Goal: Task Accomplishment & Management: Use online tool/utility

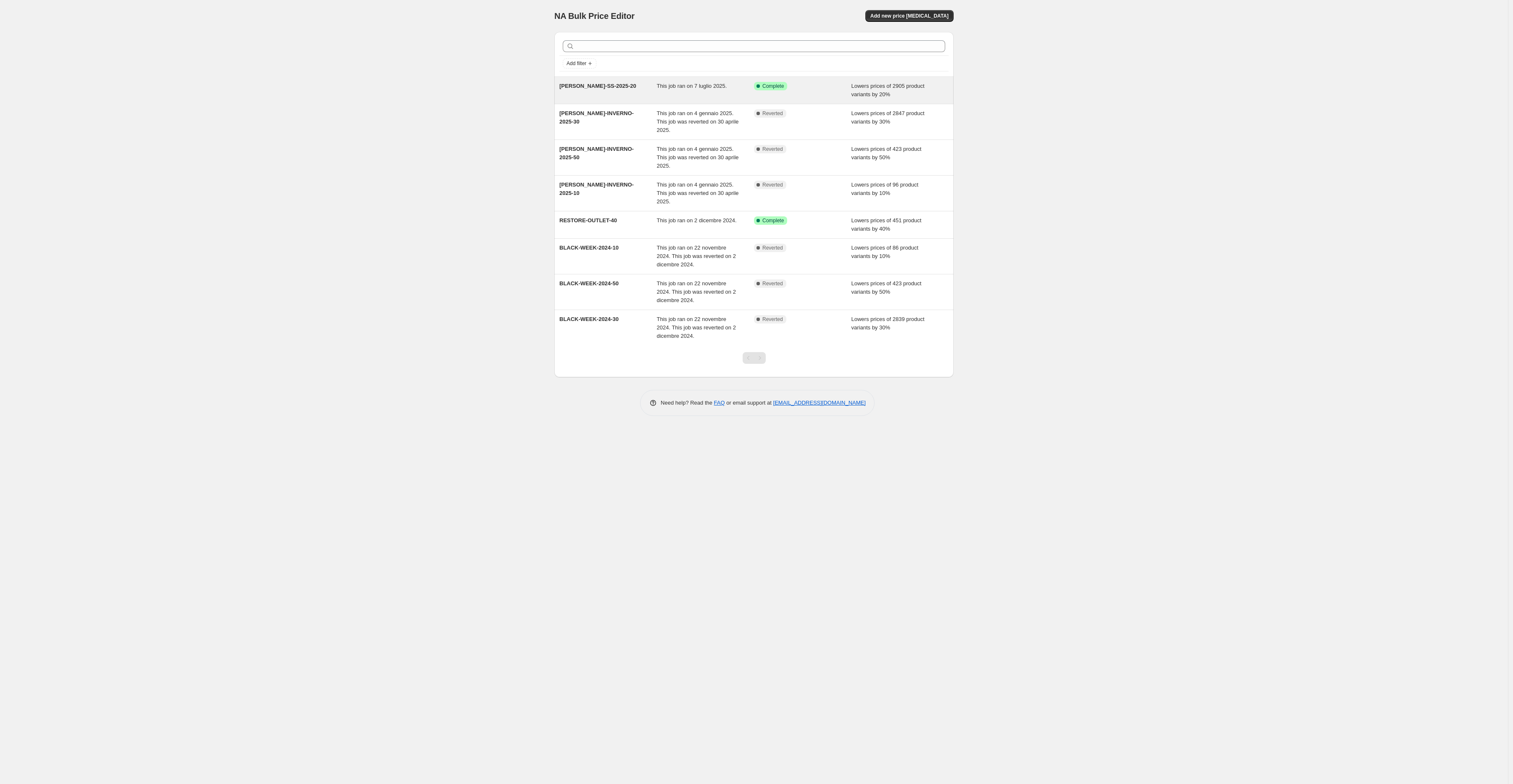
click at [611, 85] on span "[PERSON_NAME]-SS-2025-20" at bounding box center [597, 86] width 77 height 6
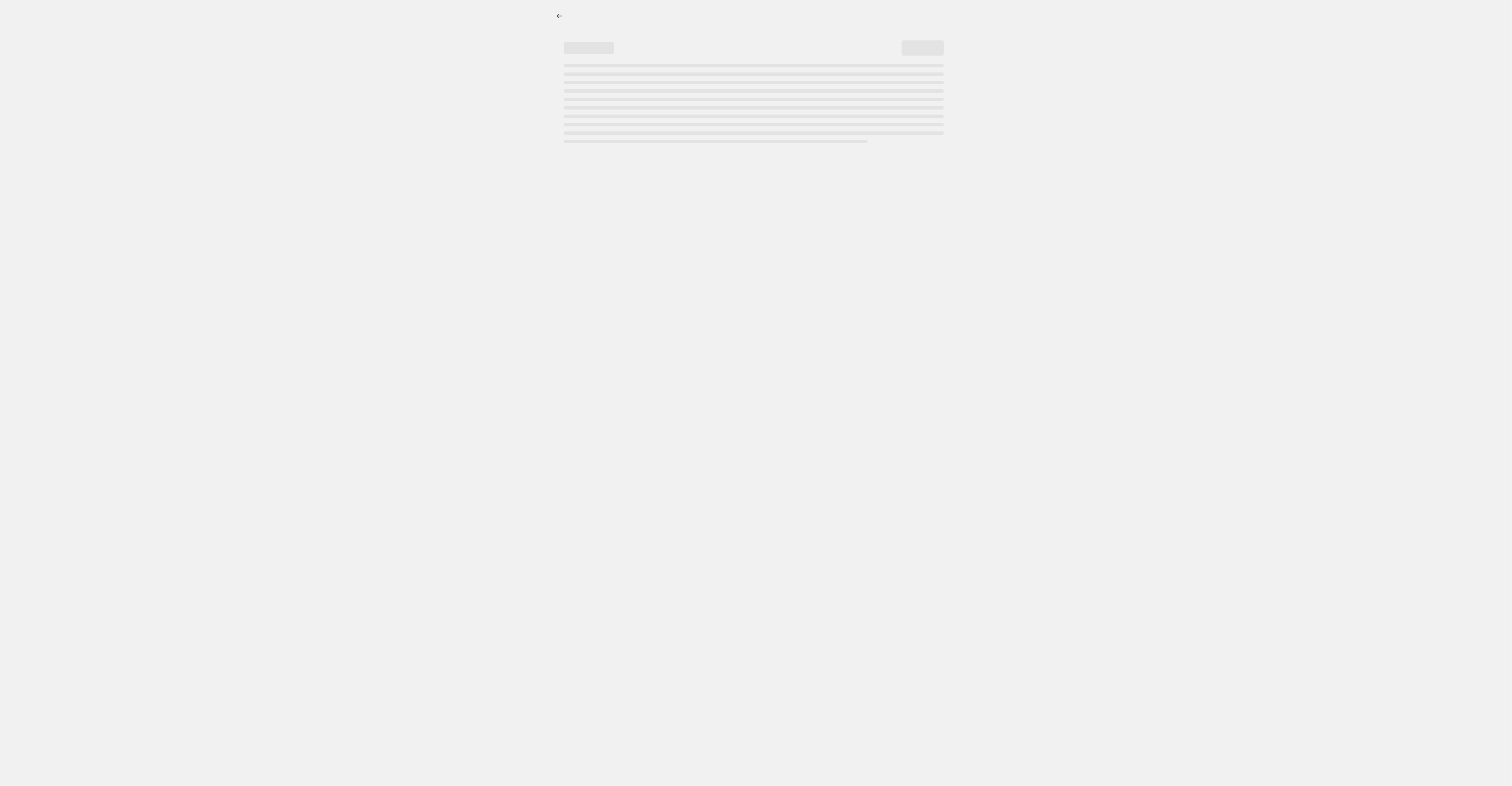
select select "percentage"
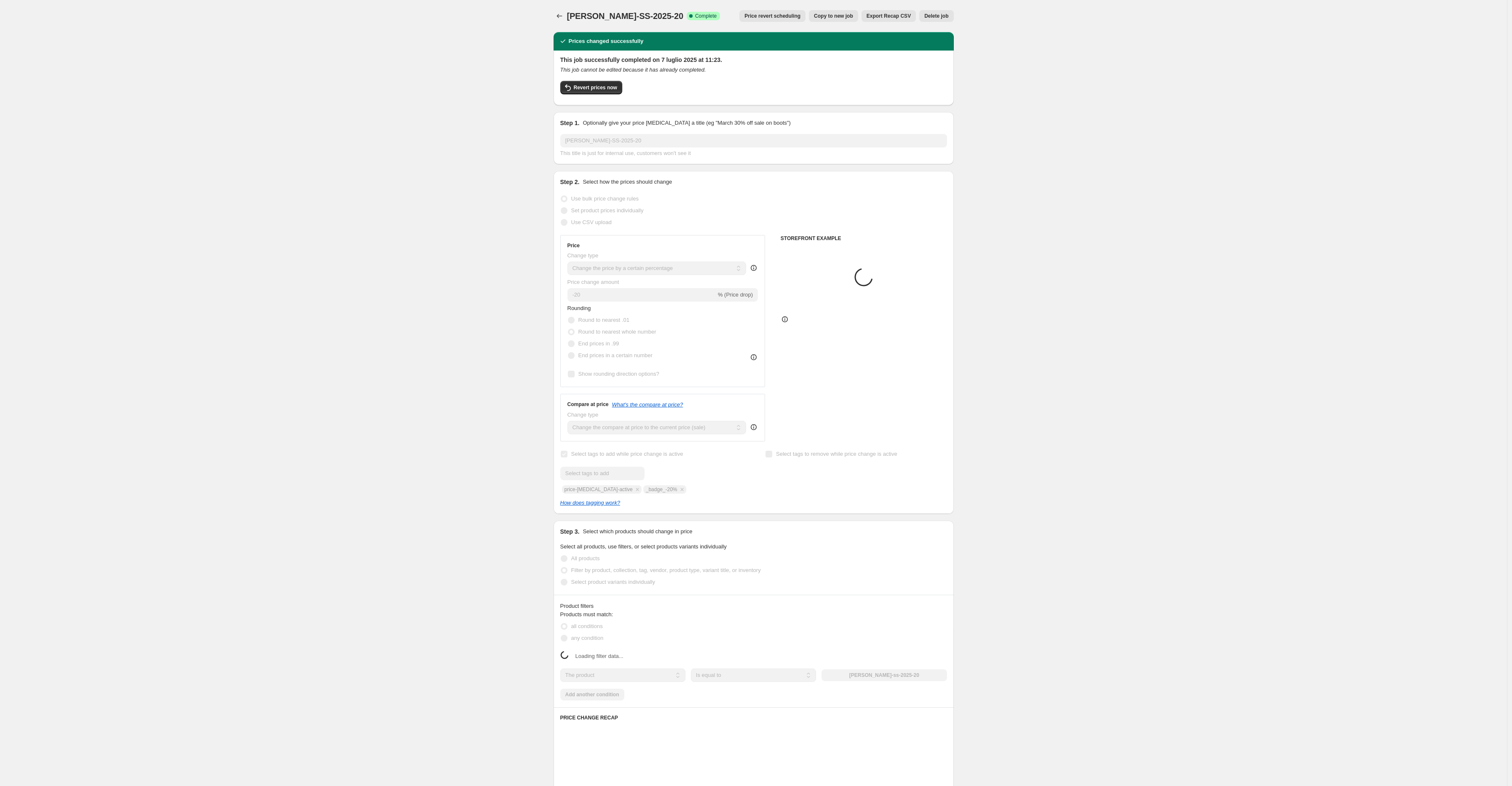
select select "tag"
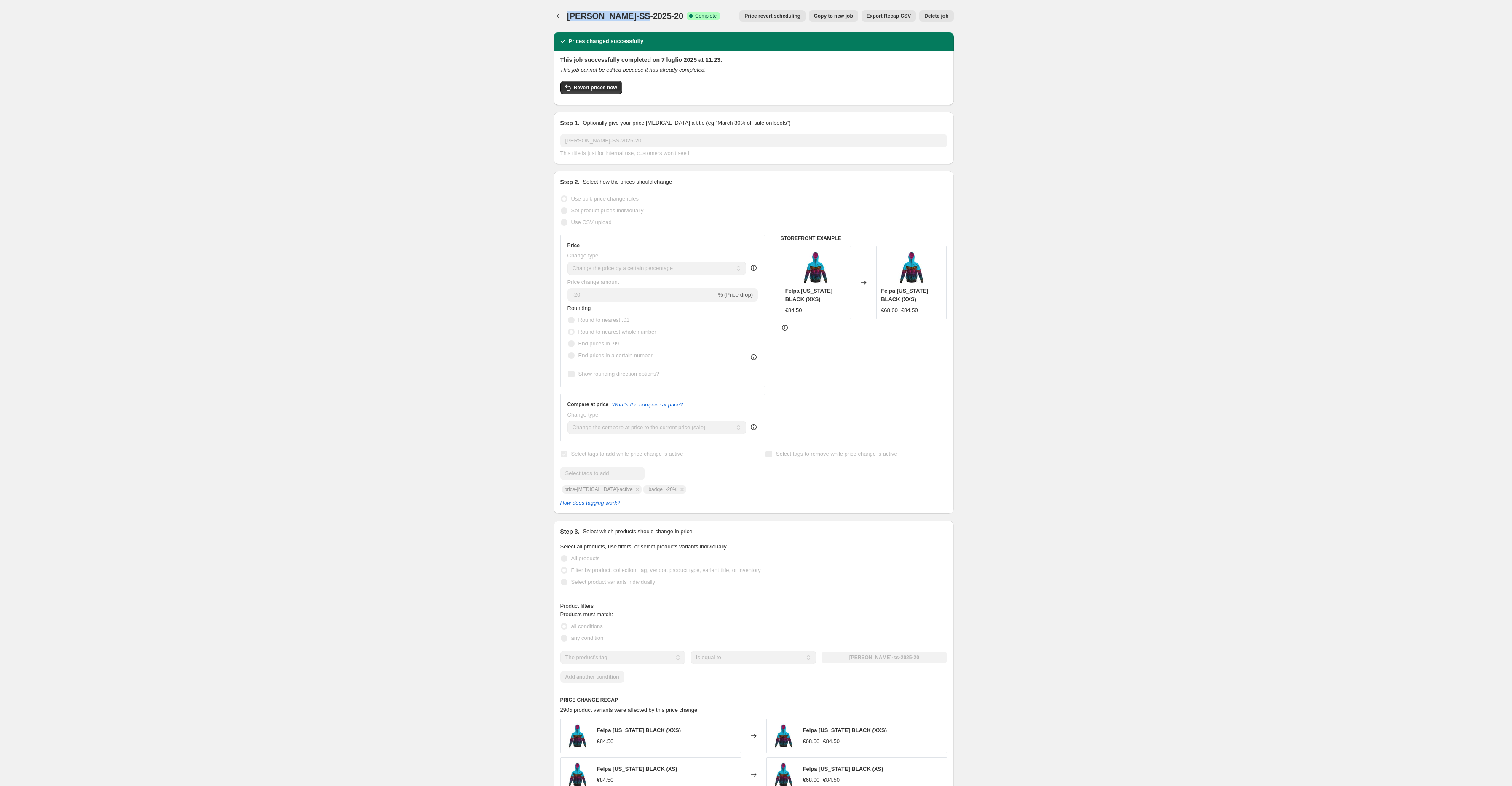
drag, startPoint x: 569, startPoint y: 16, endPoint x: 646, endPoint y: 13, distance: 77.1
click at [646, 13] on div "[PERSON_NAME]-SS-2025-20 Success Complete Complete" at bounding box center [644, 16] width 153 height 12
copy span "[PERSON_NAME]-SS-2025-20"
click at [615, 87] on span "Revert prices now" at bounding box center [596, 87] width 44 height 6
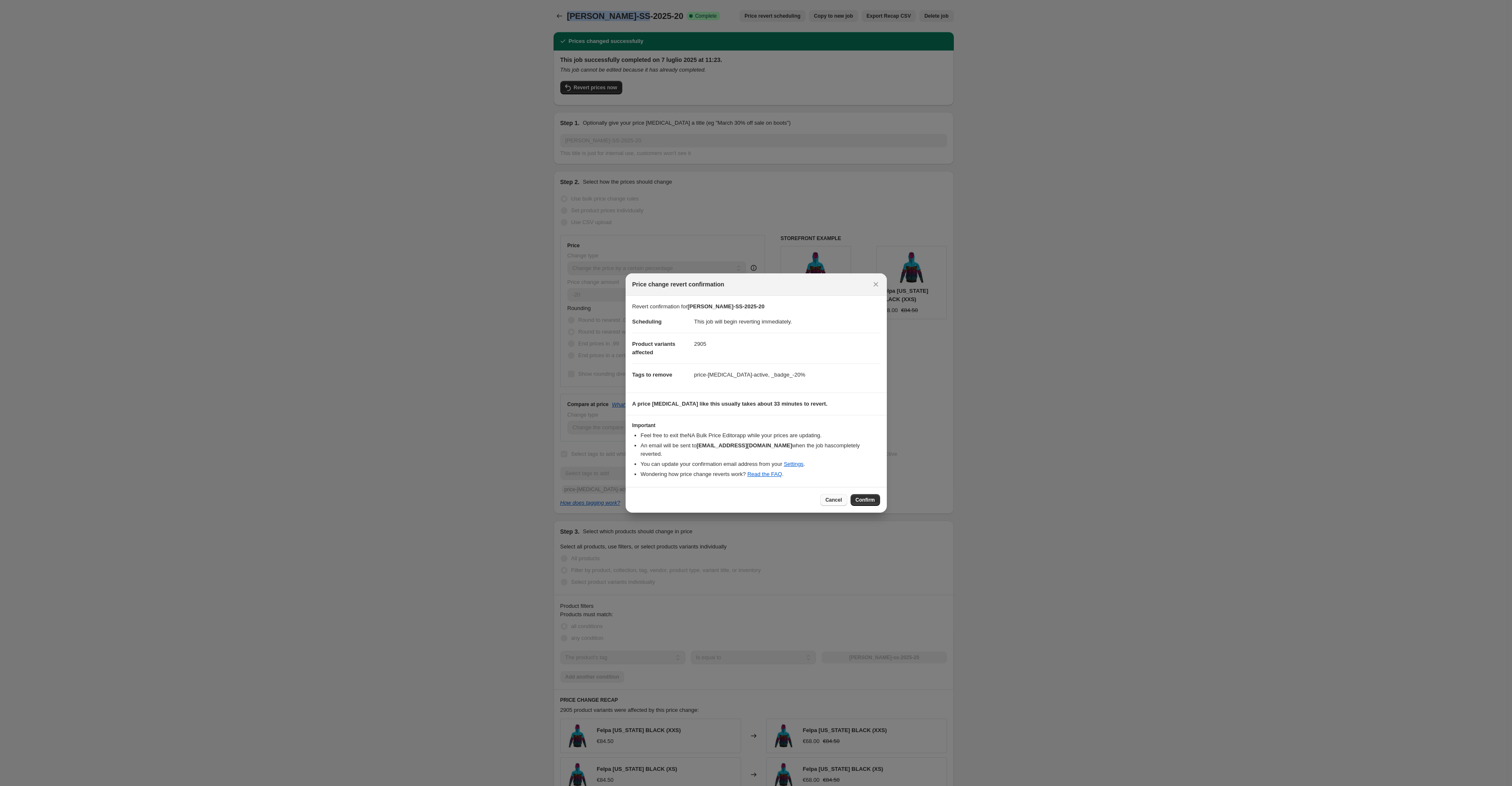
click at [843, 494] on button "Cancel" at bounding box center [833, 500] width 26 height 12
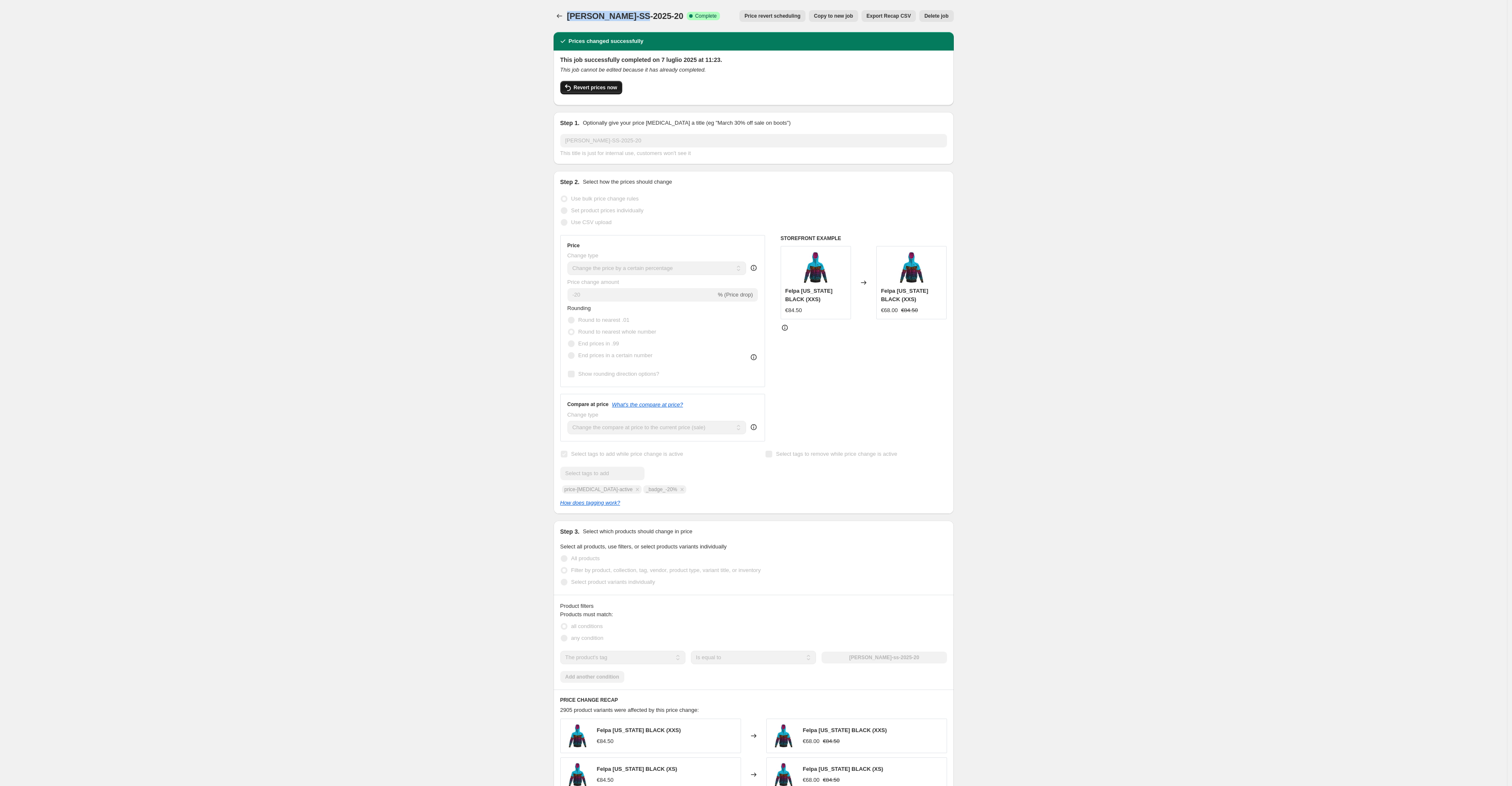
click at [605, 84] on button "Revert prices now" at bounding box center [591, 87] width 62 height 14
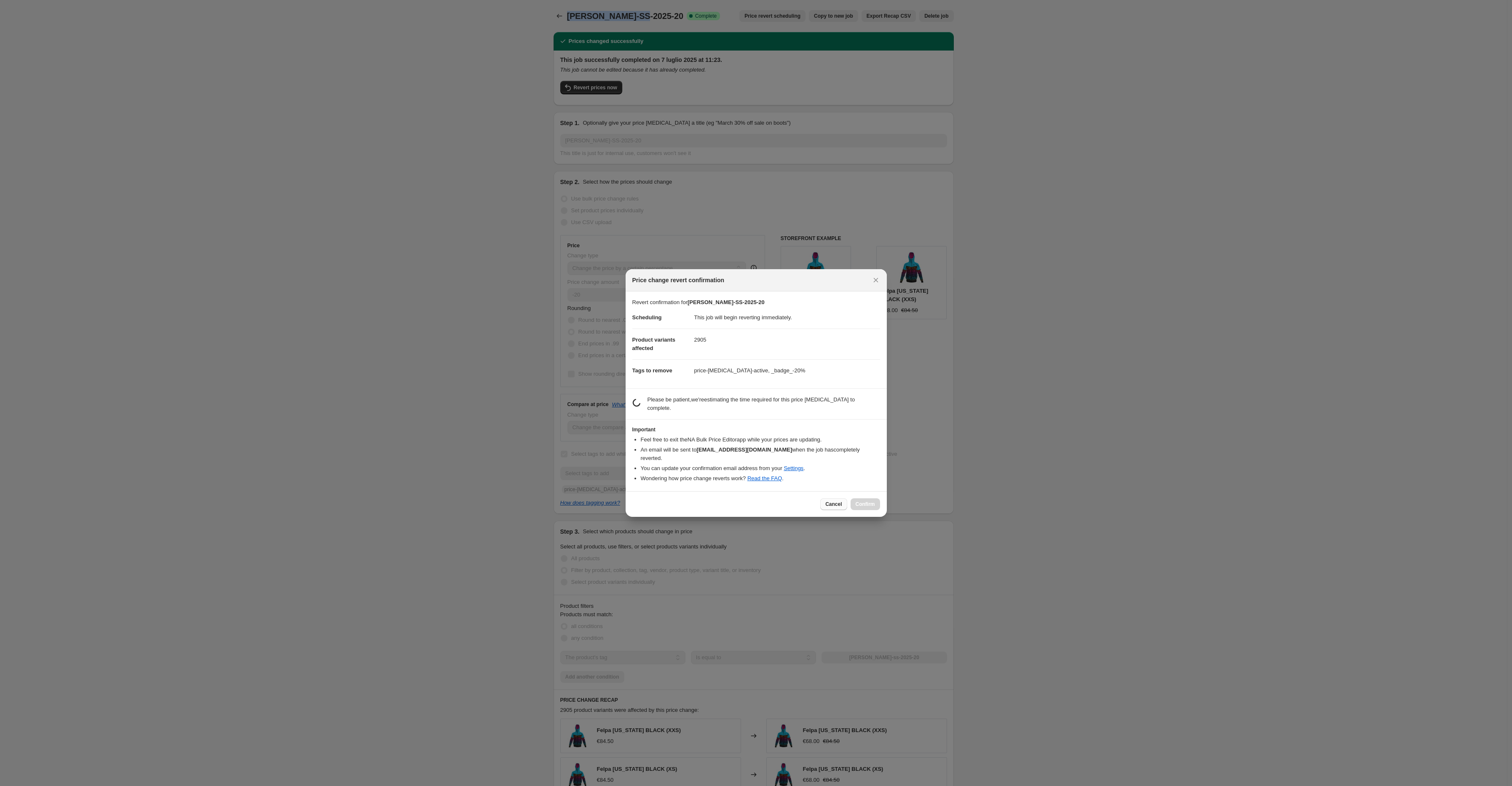
click at [840, 501] on span "Cancel" at bounding box center [834, 504] width 16 height 6
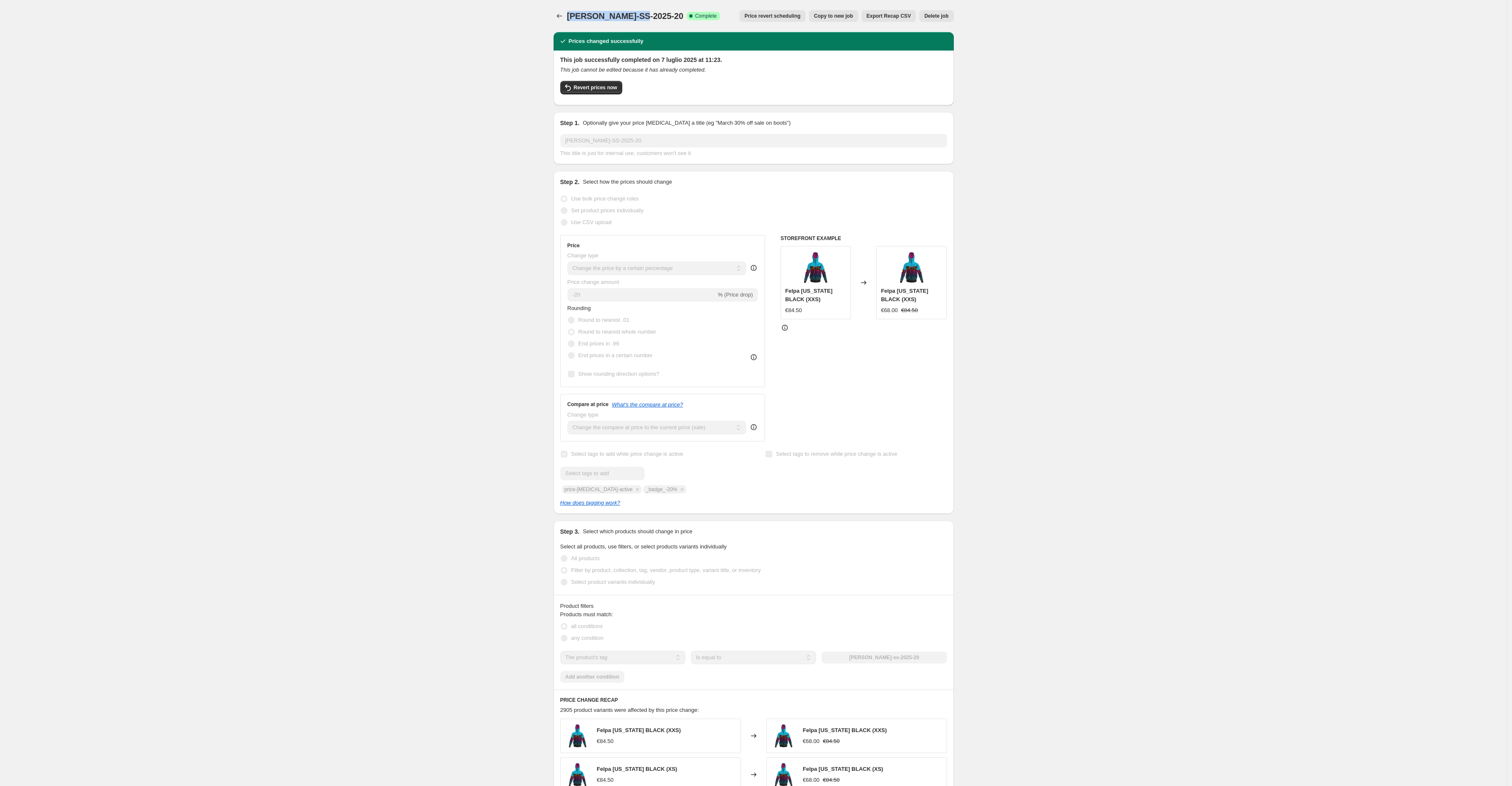
copy span "[PERSON_NAME]-SS-2025-20"
click at [608, 88] on span "Revert prices now" at bounding box center [596, 87] width 44 height 6
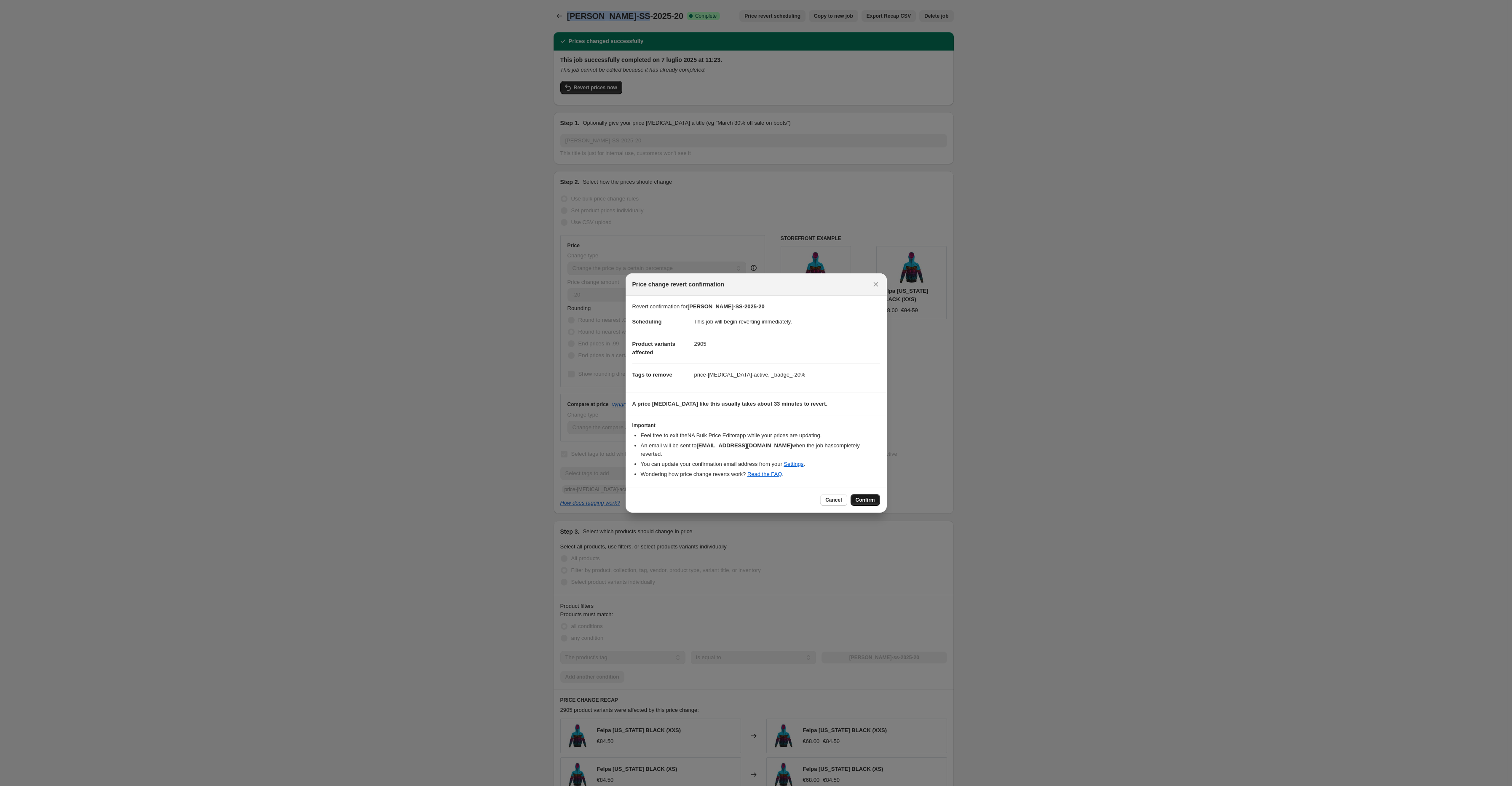
click at [870, 497] on span "Confirm" at bounding box center [865, 500] width 19 height 6
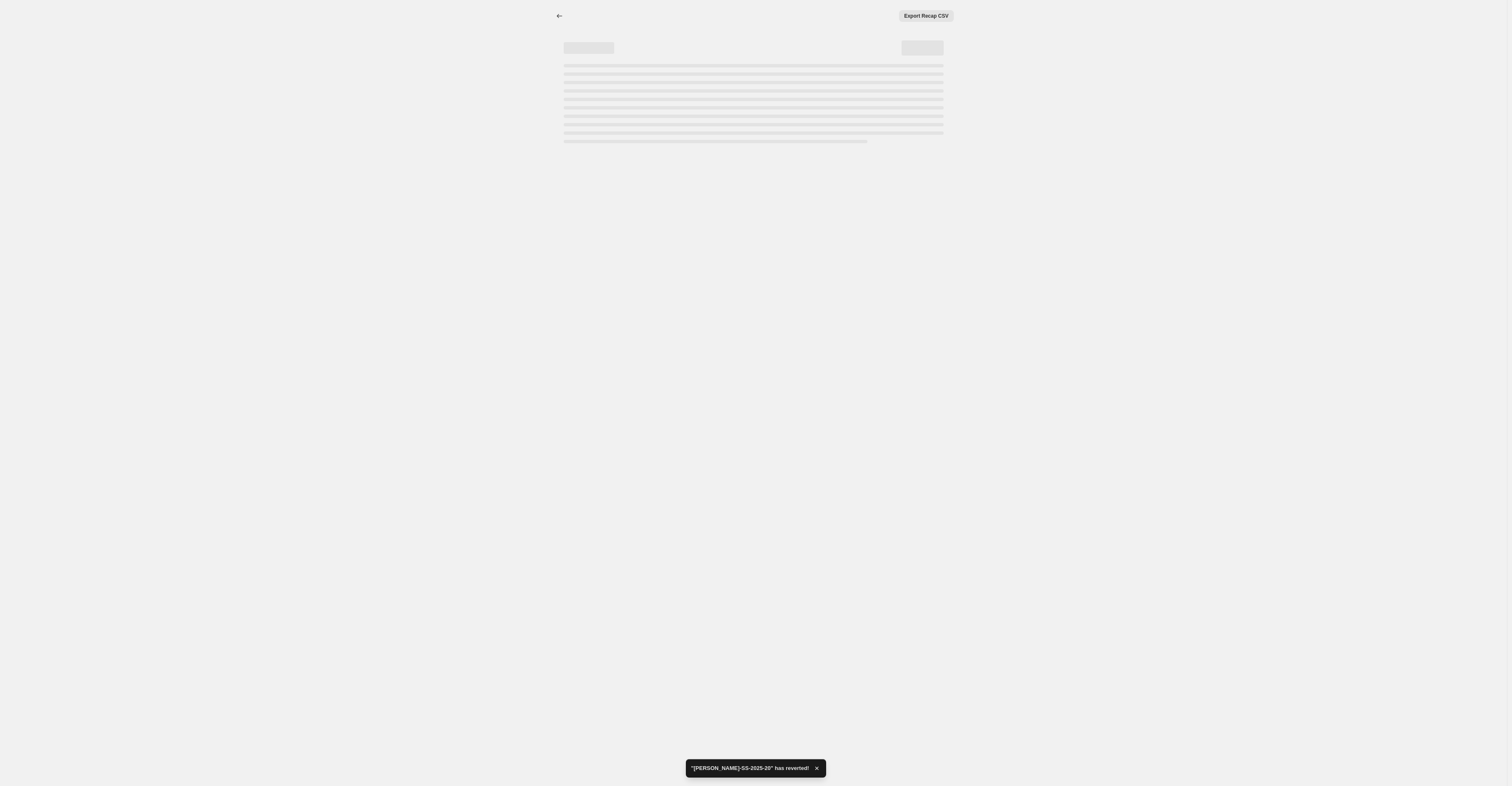
select select "percentage"
select select "tag"
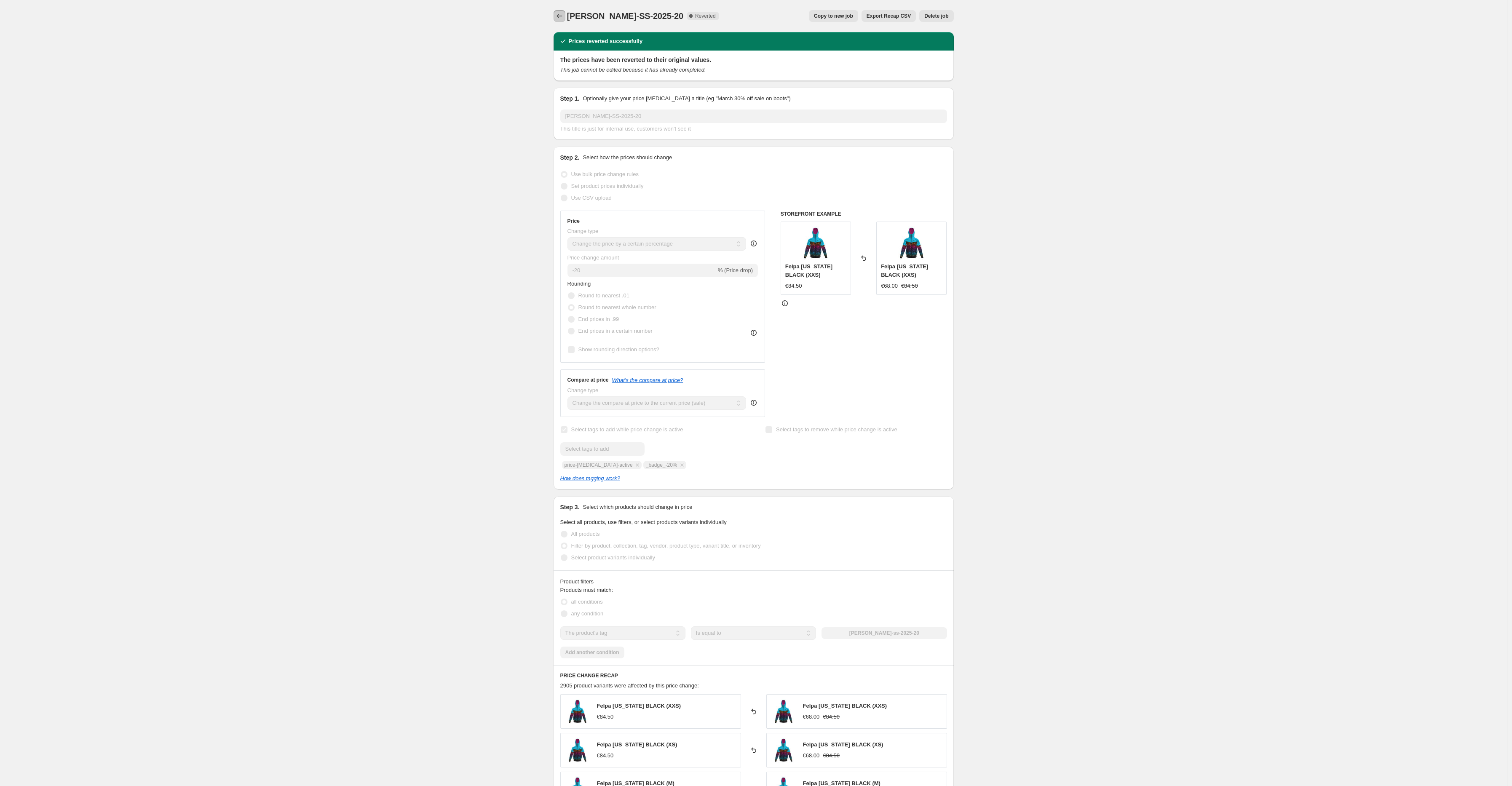
click at [561, 14] on icon "Price change jobs" at bounding box center [559, 16] width 5 height 4
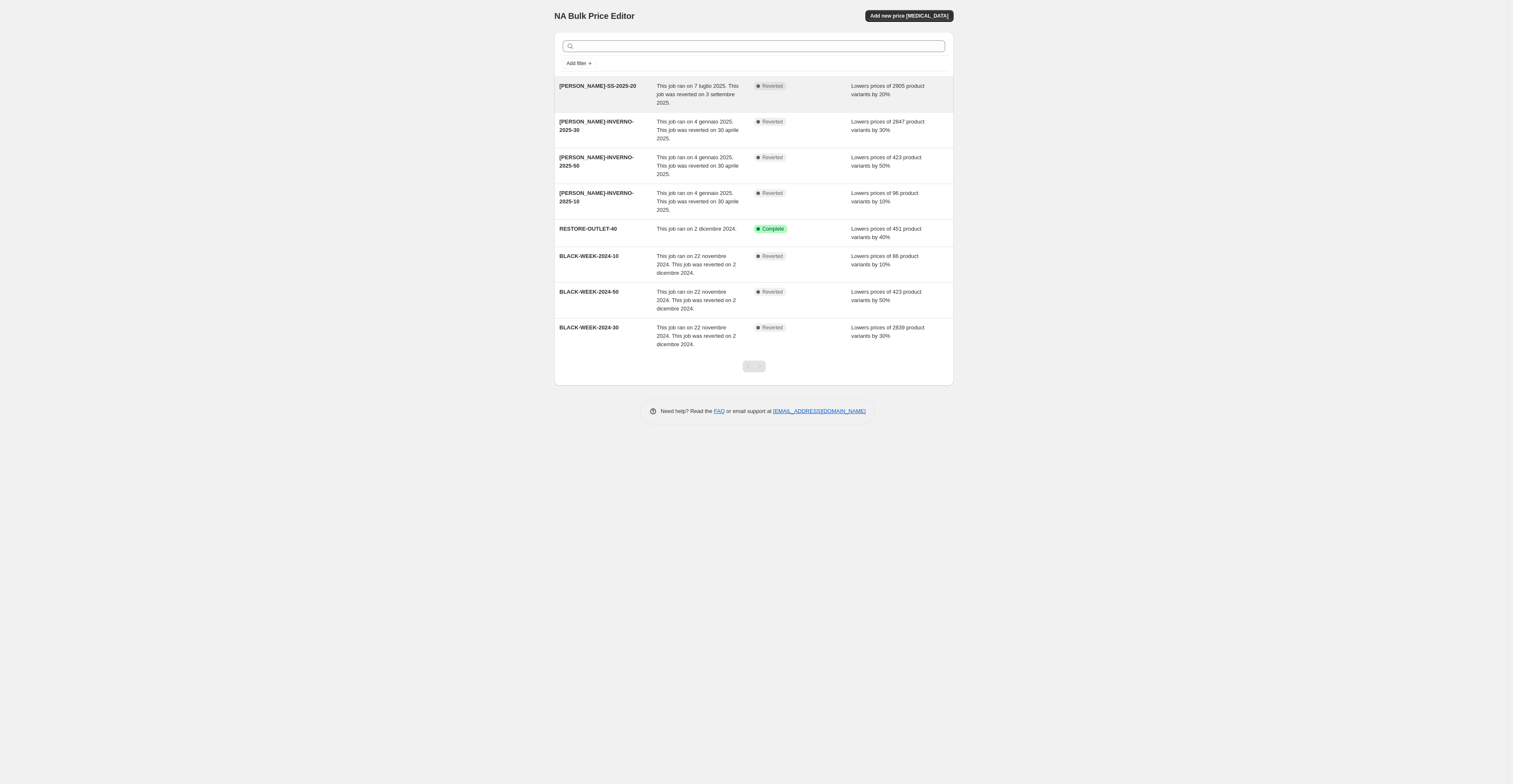
click at [631, 92] on div "[PERSON_NAME]-SS-2025-20" at bounding box center [608, 95] width 97 height 25
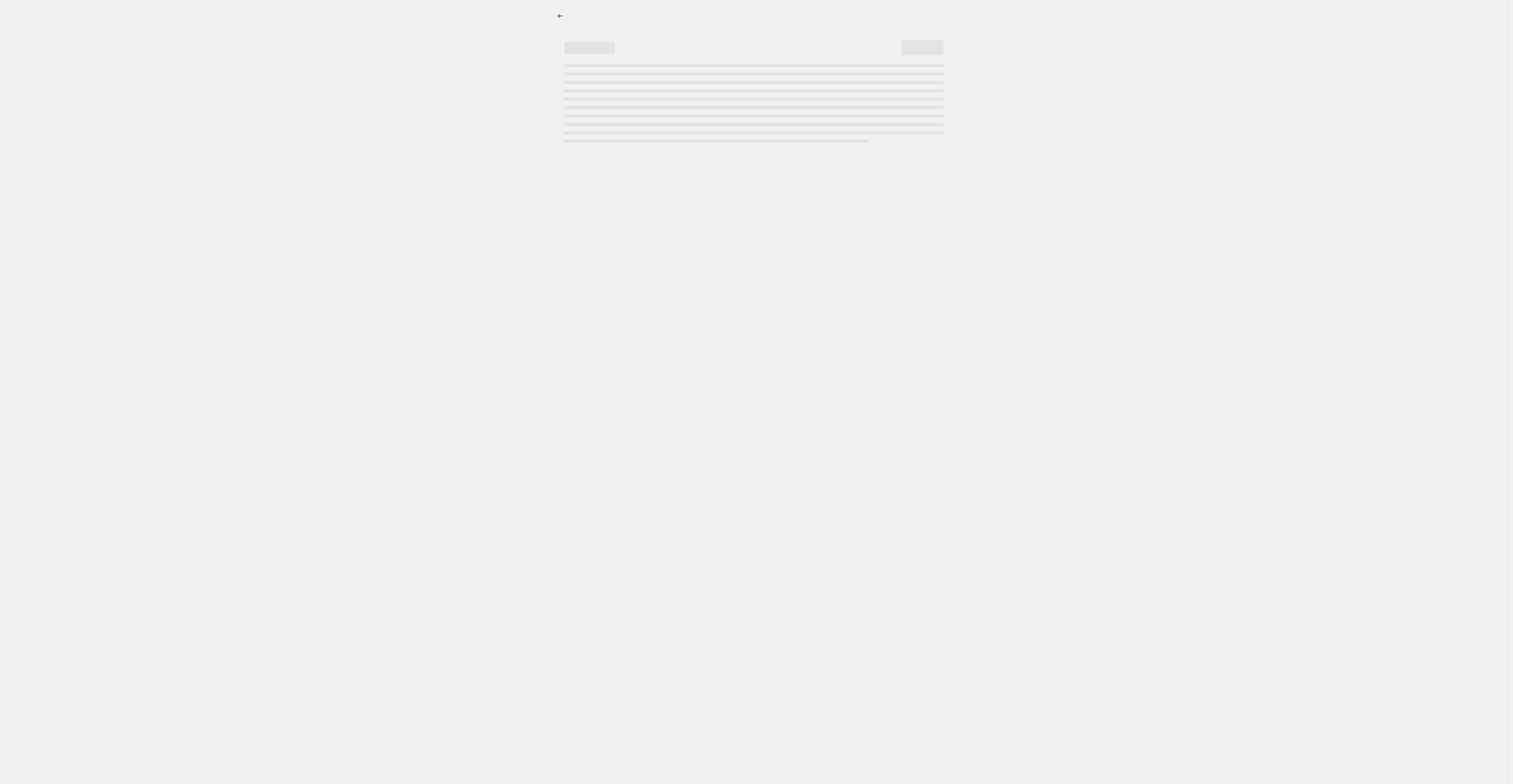
select select "percentage"
select select "tag"
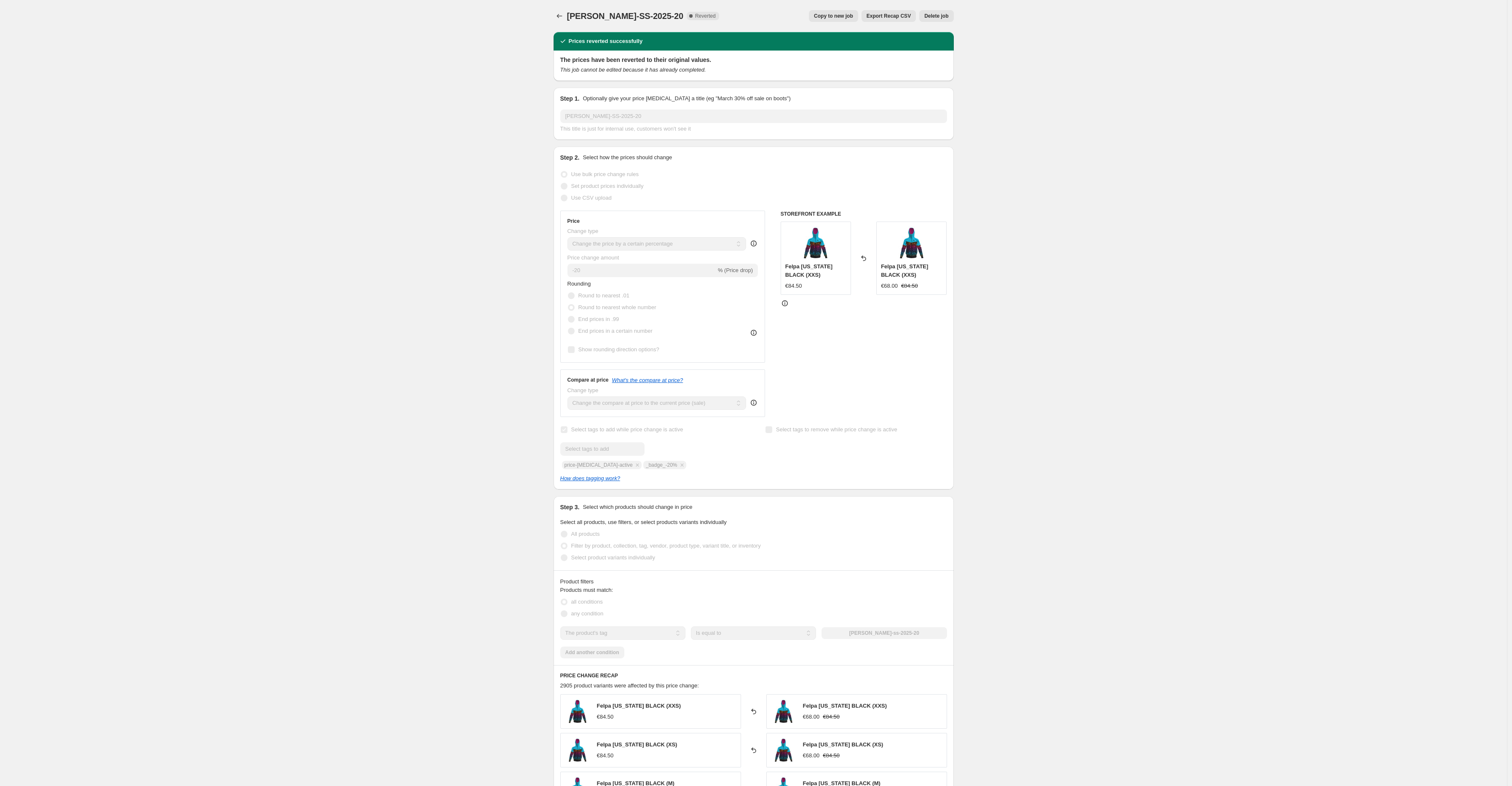
click at [844, 18] on span "Copy to new job" at bounding box center [833, 15] width 39 height 6
select select "percentage"
select select "tag"
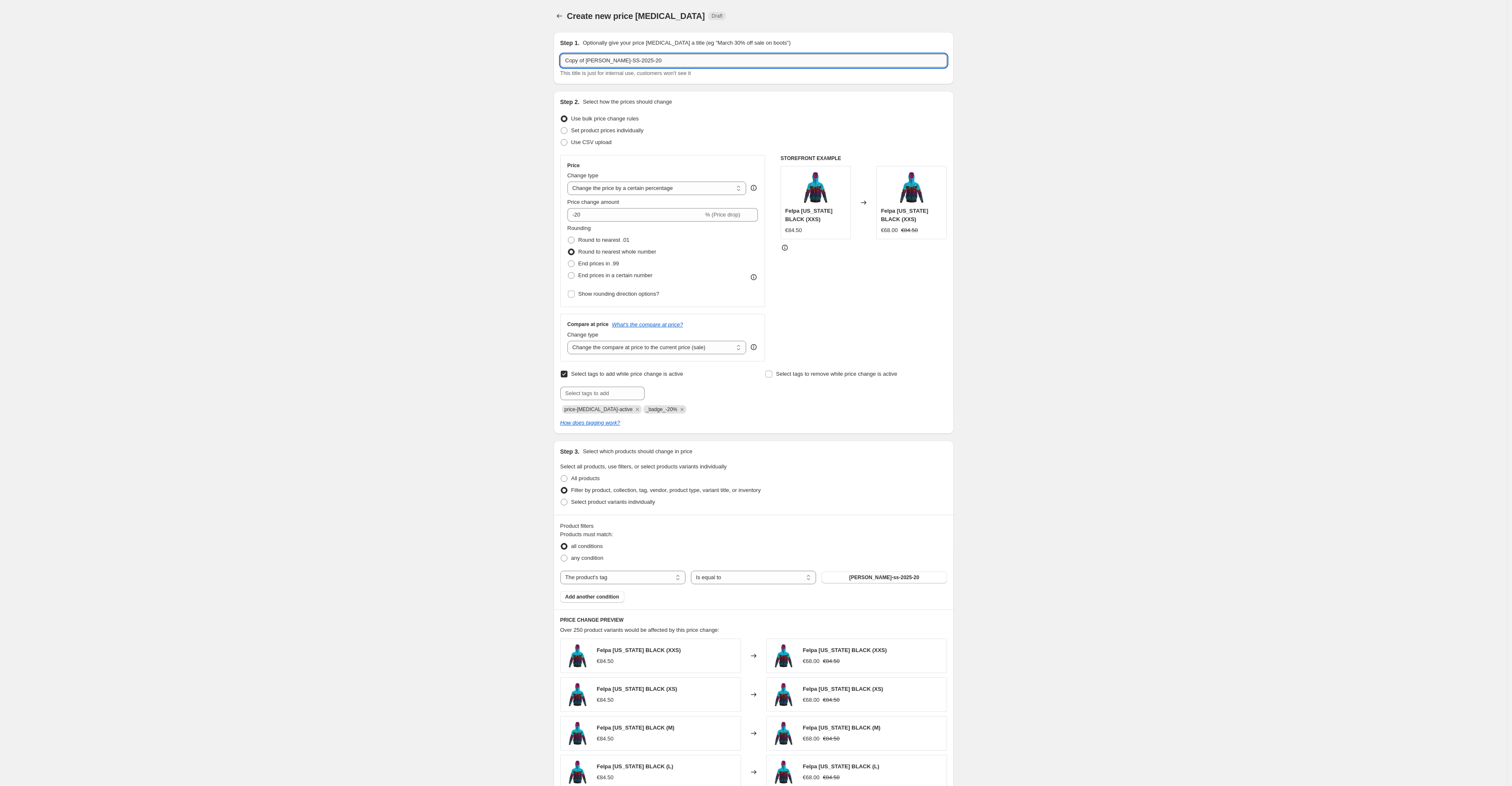
click at [585, 61] on input "Copy of [PERSON_NAME]-SS-2025-20" at bounding box center [754, 61] width 387 height 14
click at [606, 60] on input "Copy of [PERSON_NAME]-SS-2025-20" at bounding box center [754, 61] width 387 height 14
drag, startPoint x: 605, startPoint y: 60, endPoint x: 558, endPoint y: 61, distance: 47.0
click at [558, 61] on div "Step 1. Optionally give your price [MEDICAL_DATA] a title (eg "March 30% off sa…" at bounding box center [754, 58] width 400 height 52
type input "SUPER-PROMO-SS-2025-20"
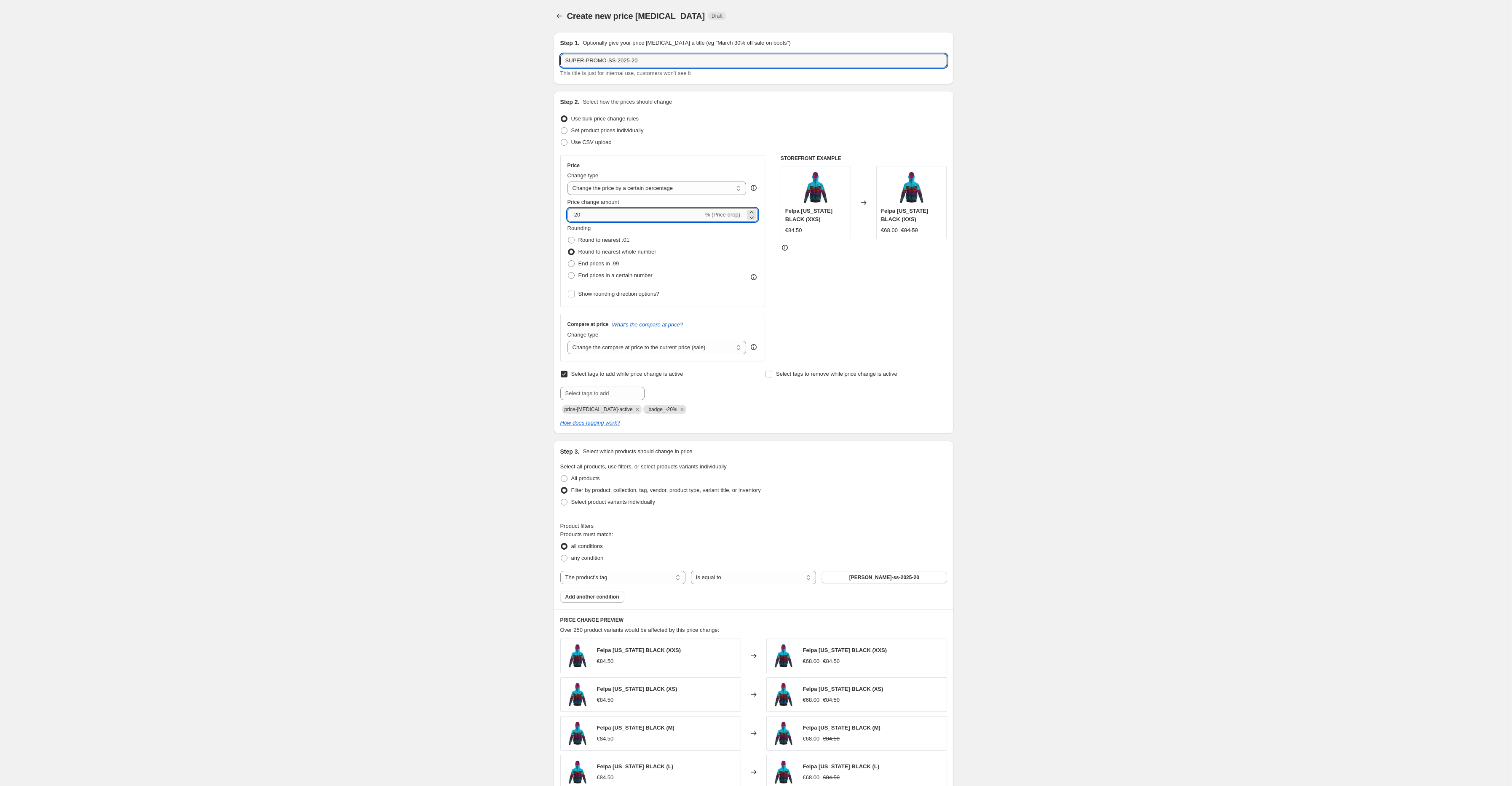
click at [582, 213] on input "-20" at bounding box center [635, 214] width 136 height 14
type input "-30"
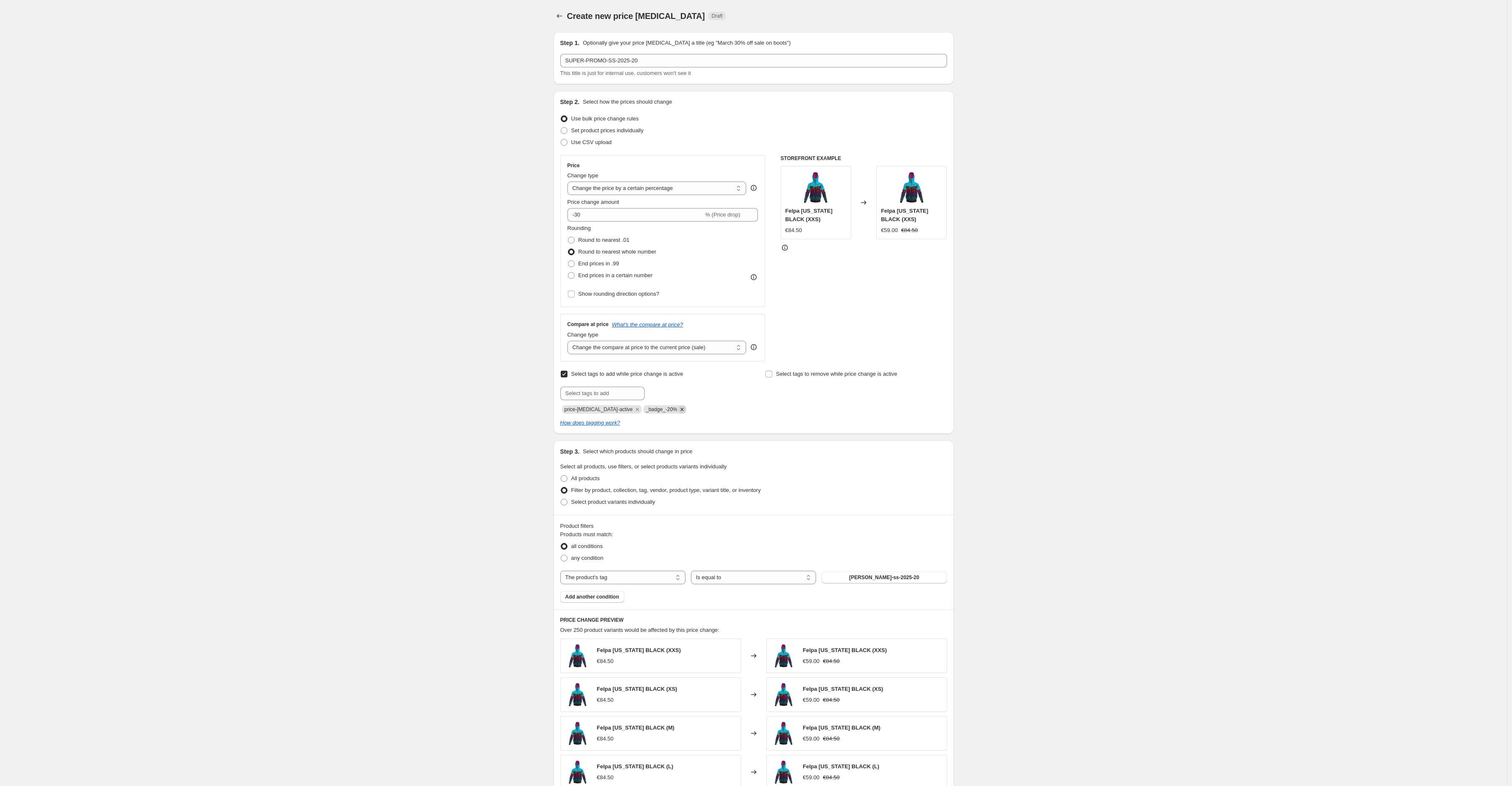
click at [679, 409] on icon "Remove _badge_-20%" at bounding box center [682, 409] width 8 height 8
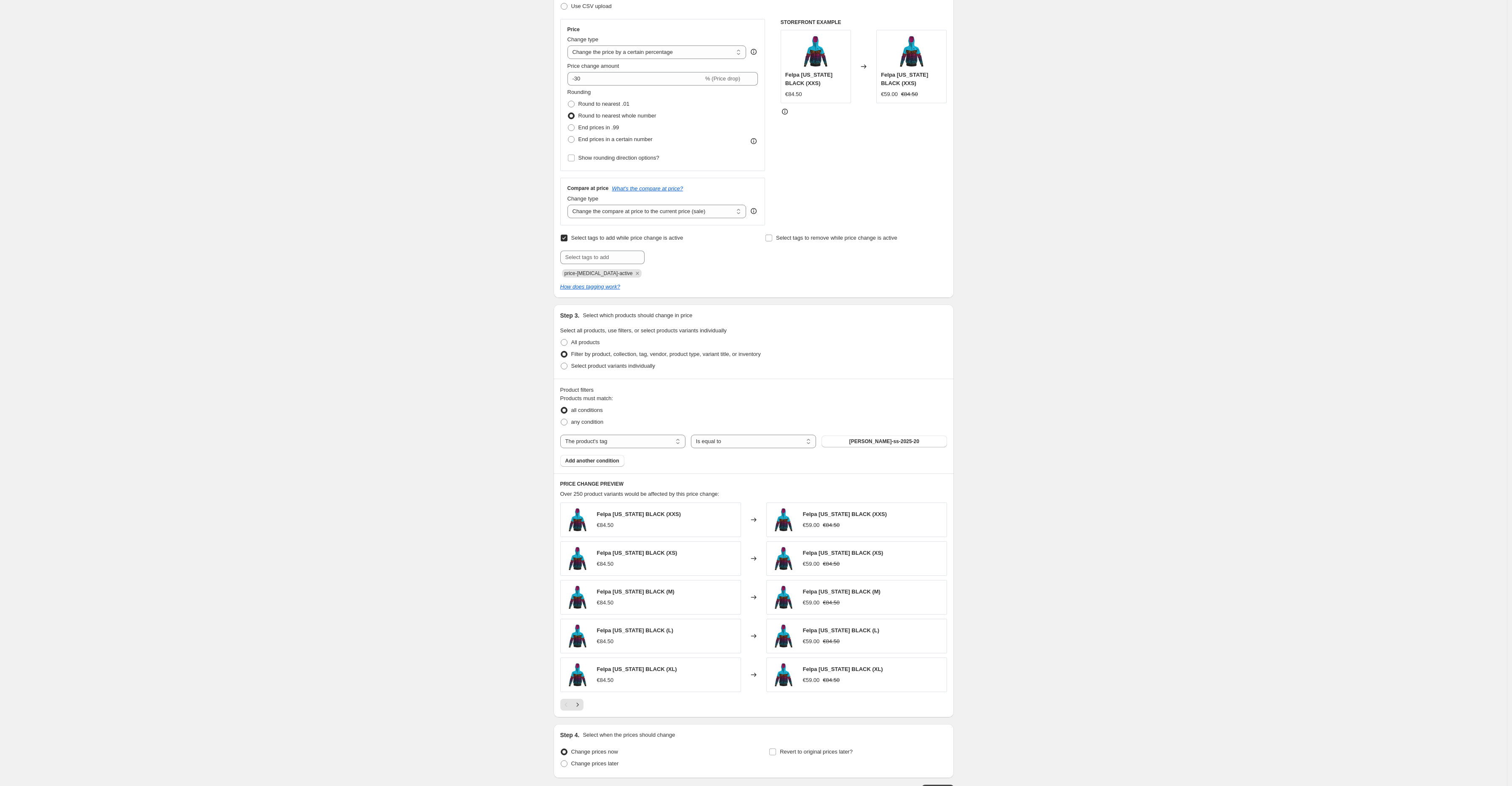
scroll to position [147, 0]
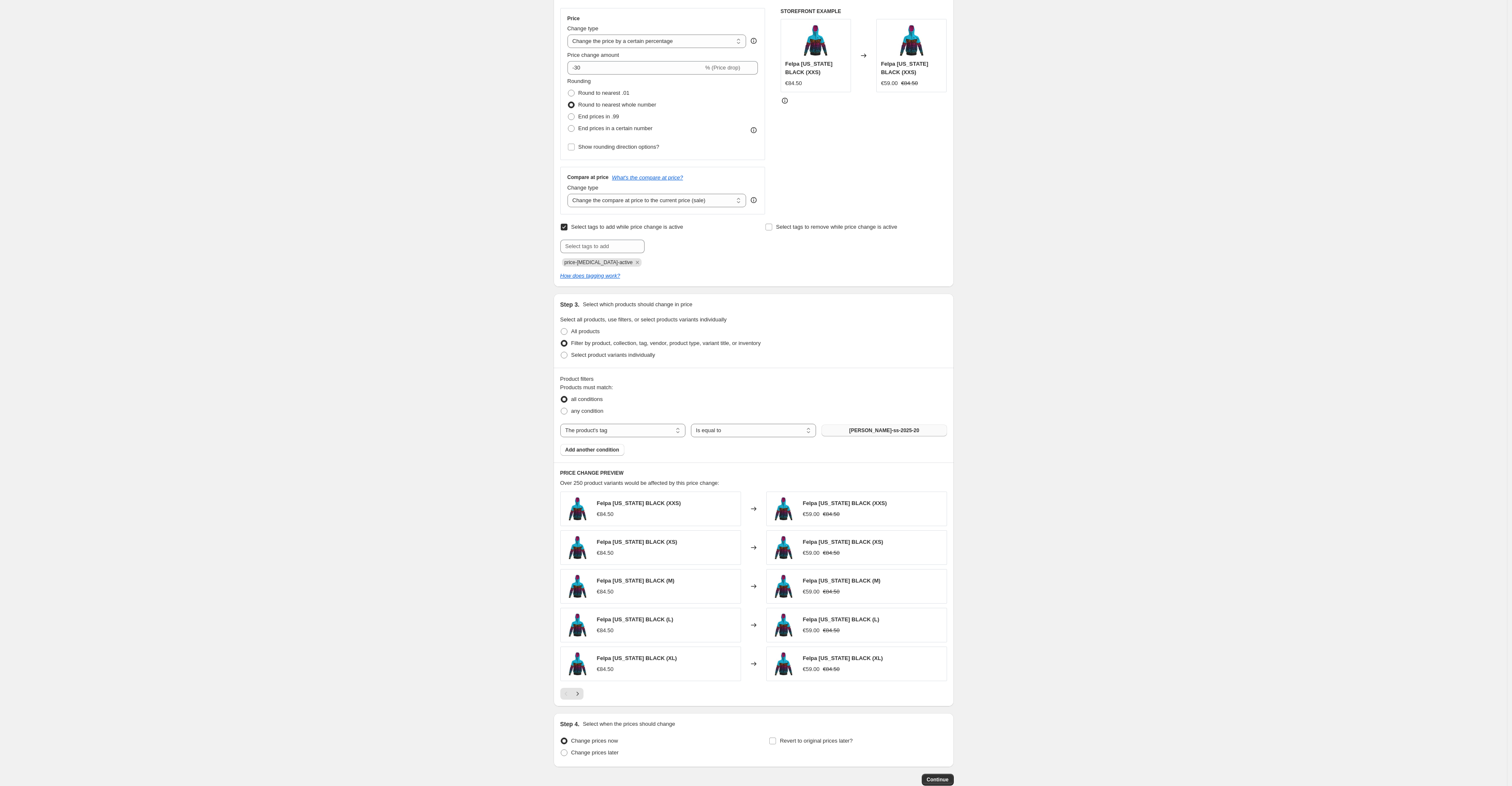
click at [851, 429] on button "[PERSON_NAME]-ss-2025-20" at bounding box center [884, 430] width 125 height 12
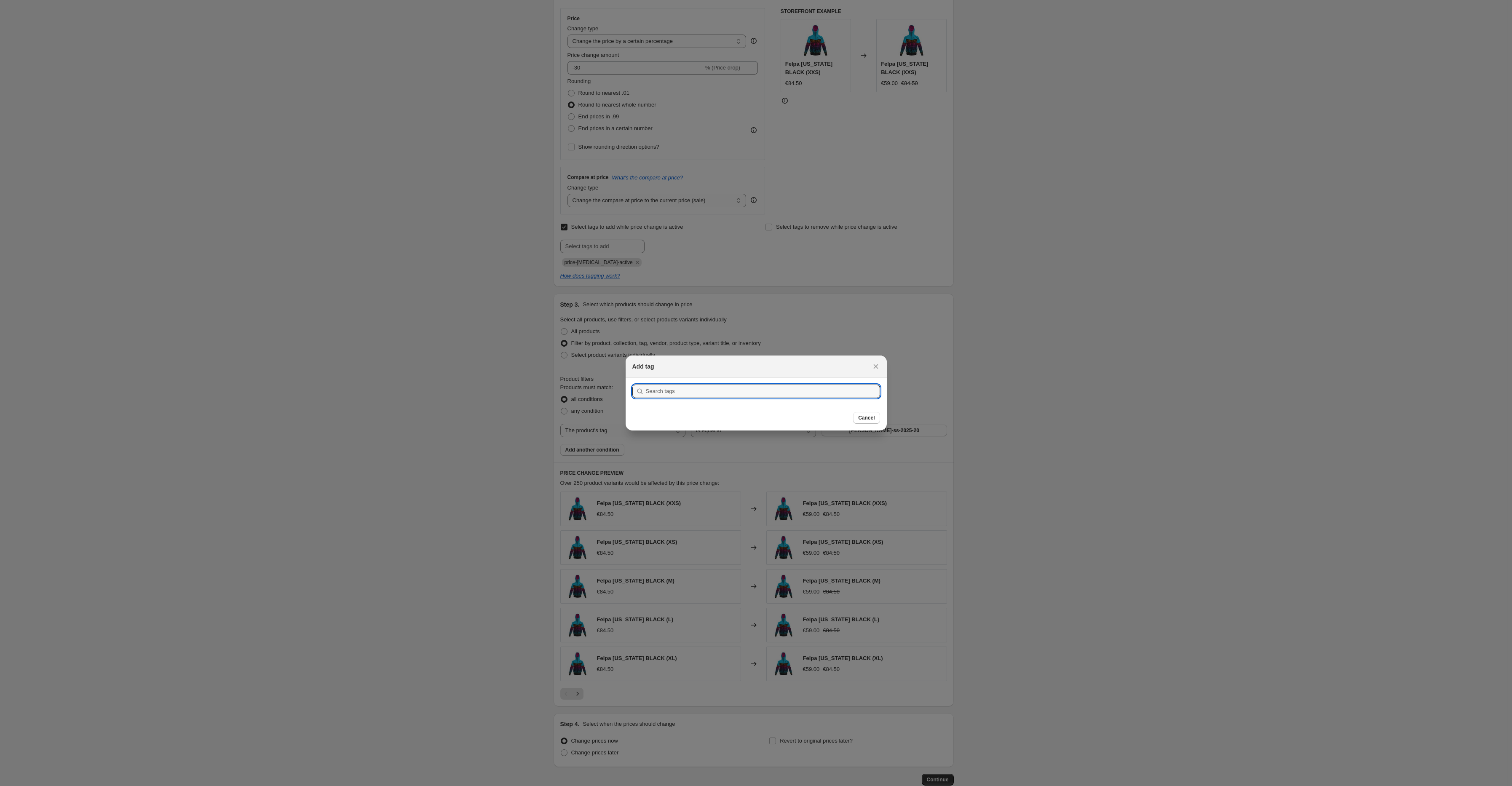
type input "S"
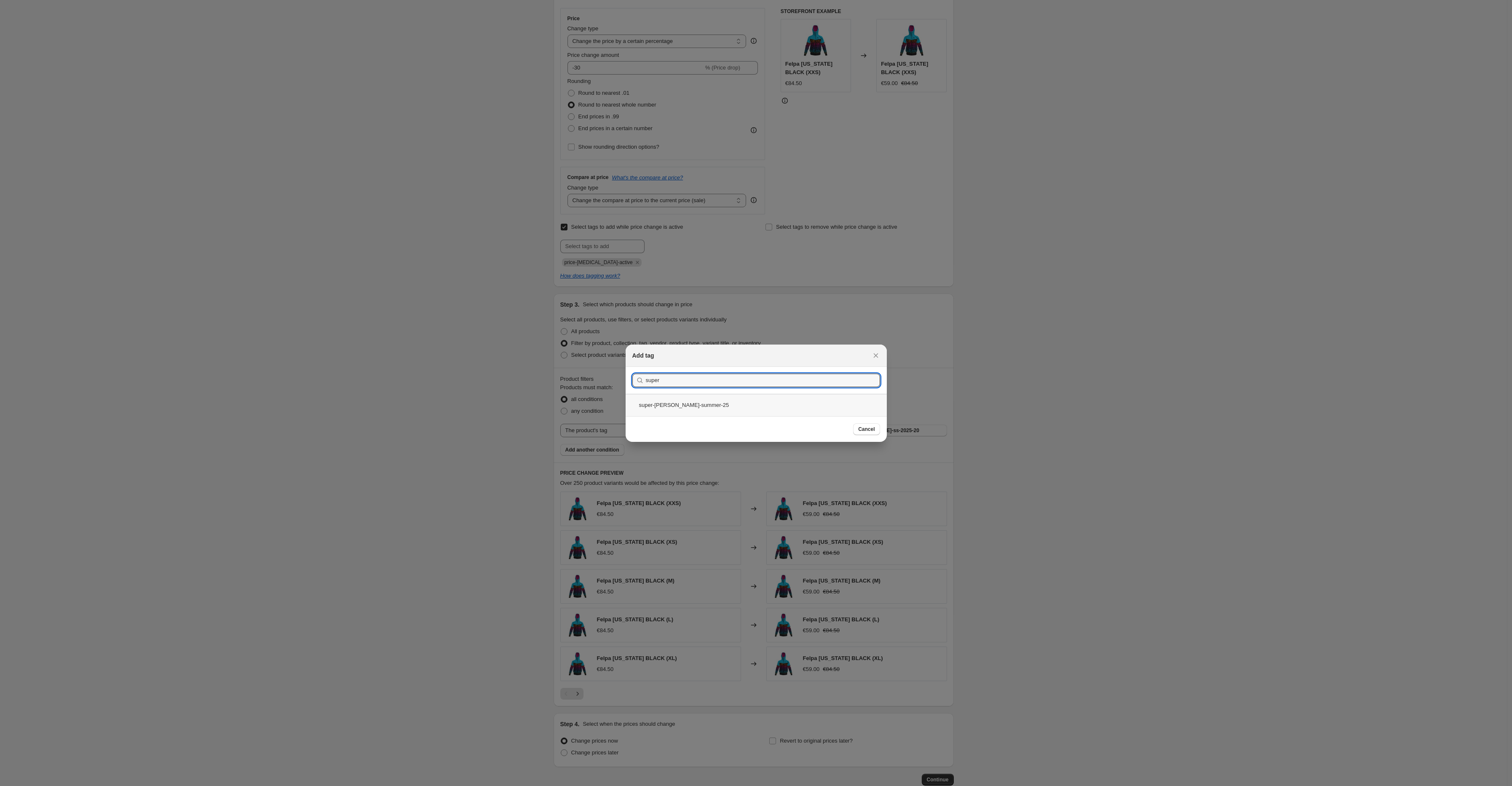
type input "super"
click at [677, 407] on div "super-[PERSON_NAME]-summer-25" at bounding box center [757, 405] width 261 height 22
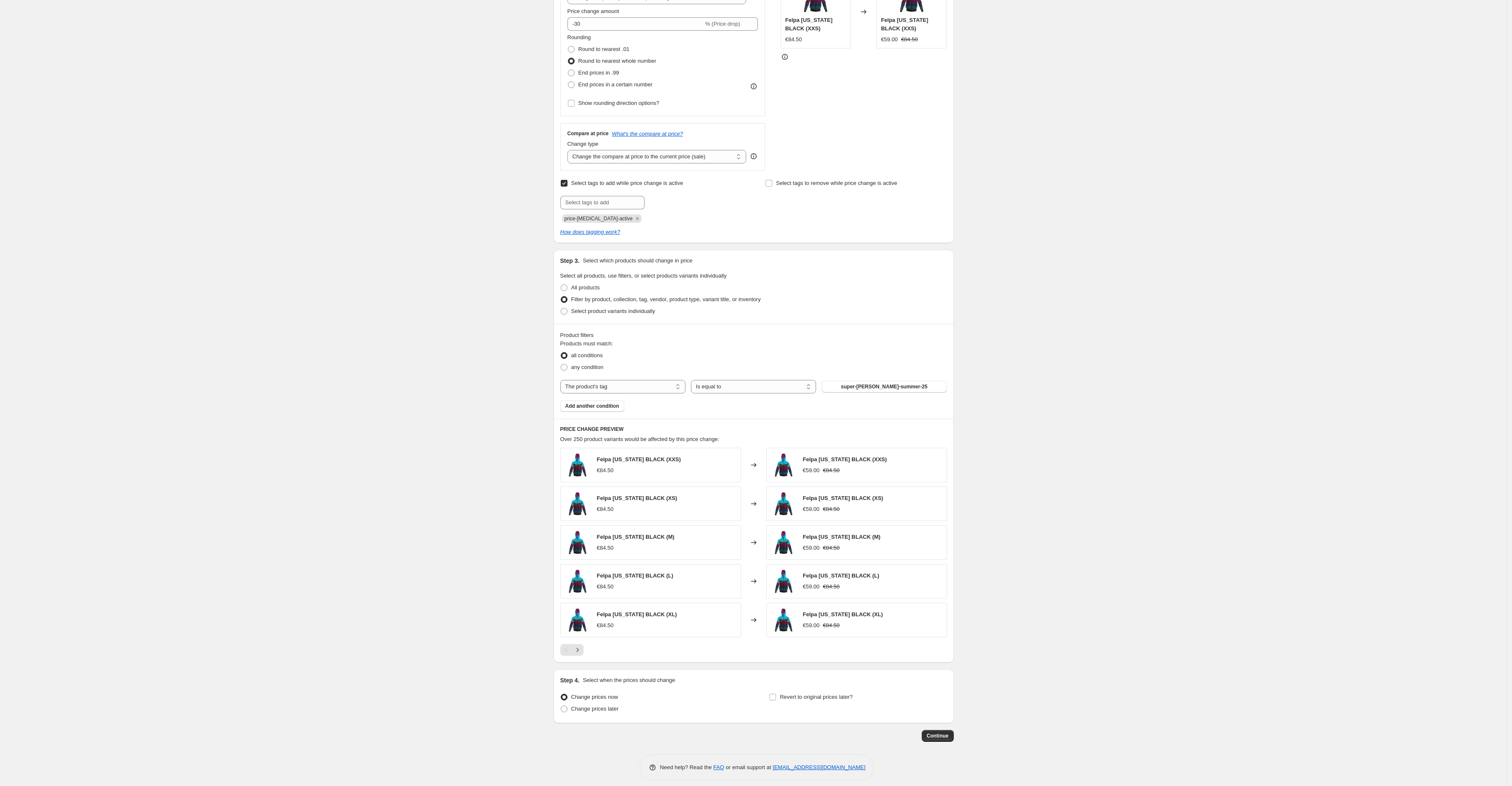
scroll to position [198, 0]
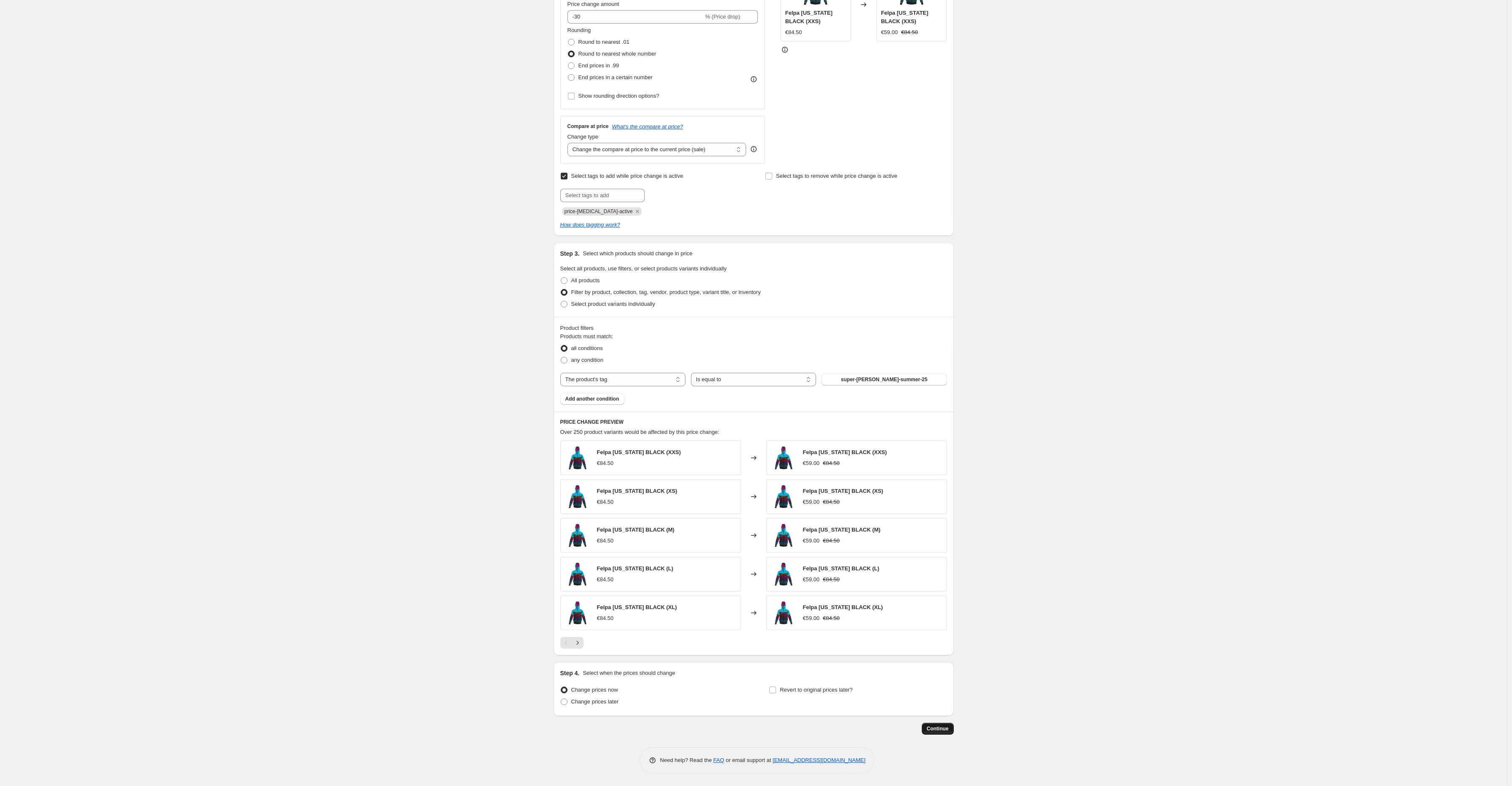
click at [941, 728] on span "Continue" at bounding box center [937, 728] width 22 height 6
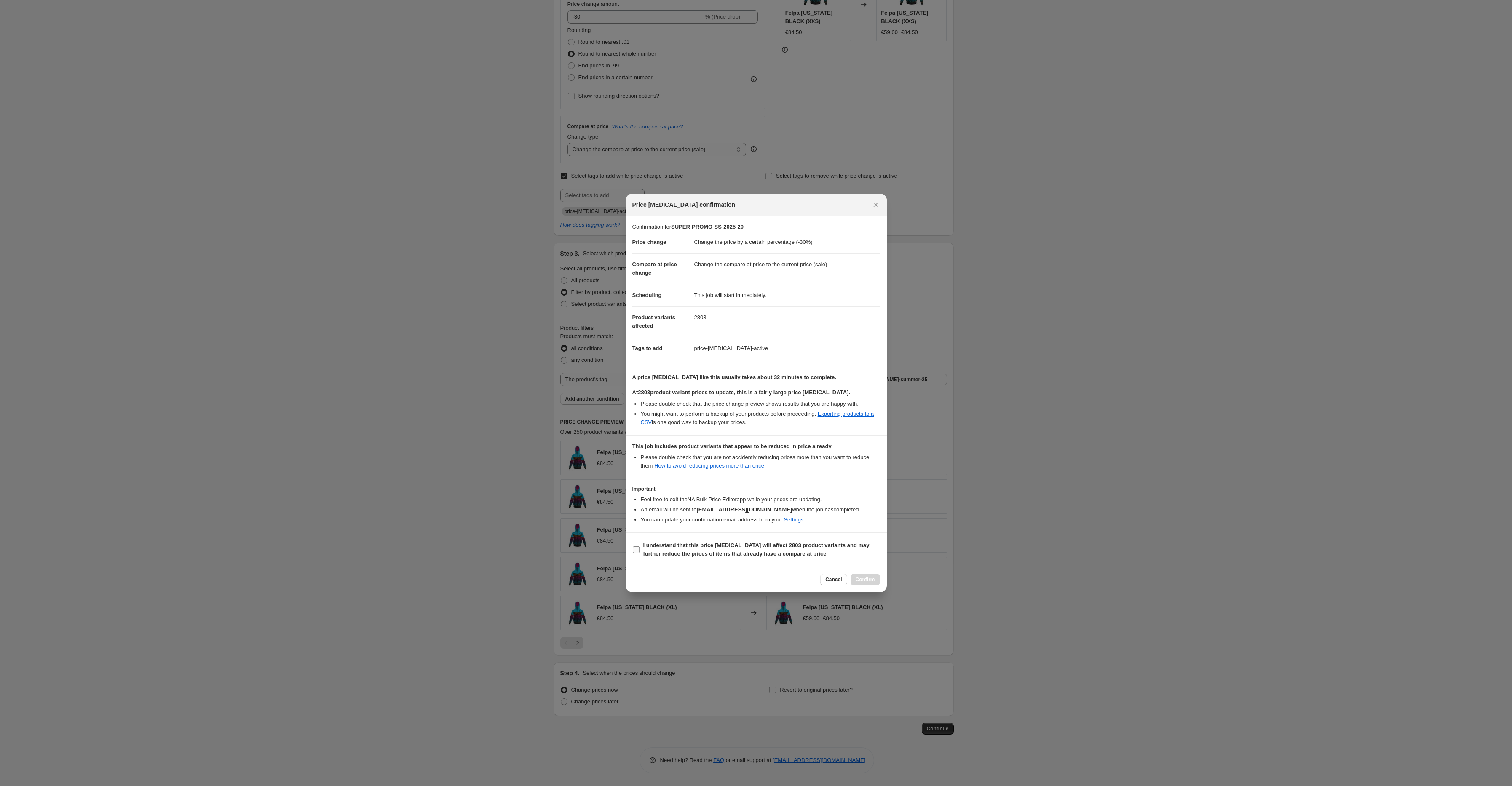
click at [715, 553] on b "I understand that this price [MEDICAL_DATA] will affect 2803 product variants a…" at bounding box center [757, 549] width 226 height 15
click at [639, 553] on input "I understand that this price [MEDICAL_DATA] will affect 2803 product variants a…" at bounding box center [636, 549] width 6 height 6
checkbox input "true"
click at [858, 578] on span "Confirm" at bounding box center [865, 579] width 19 height 6
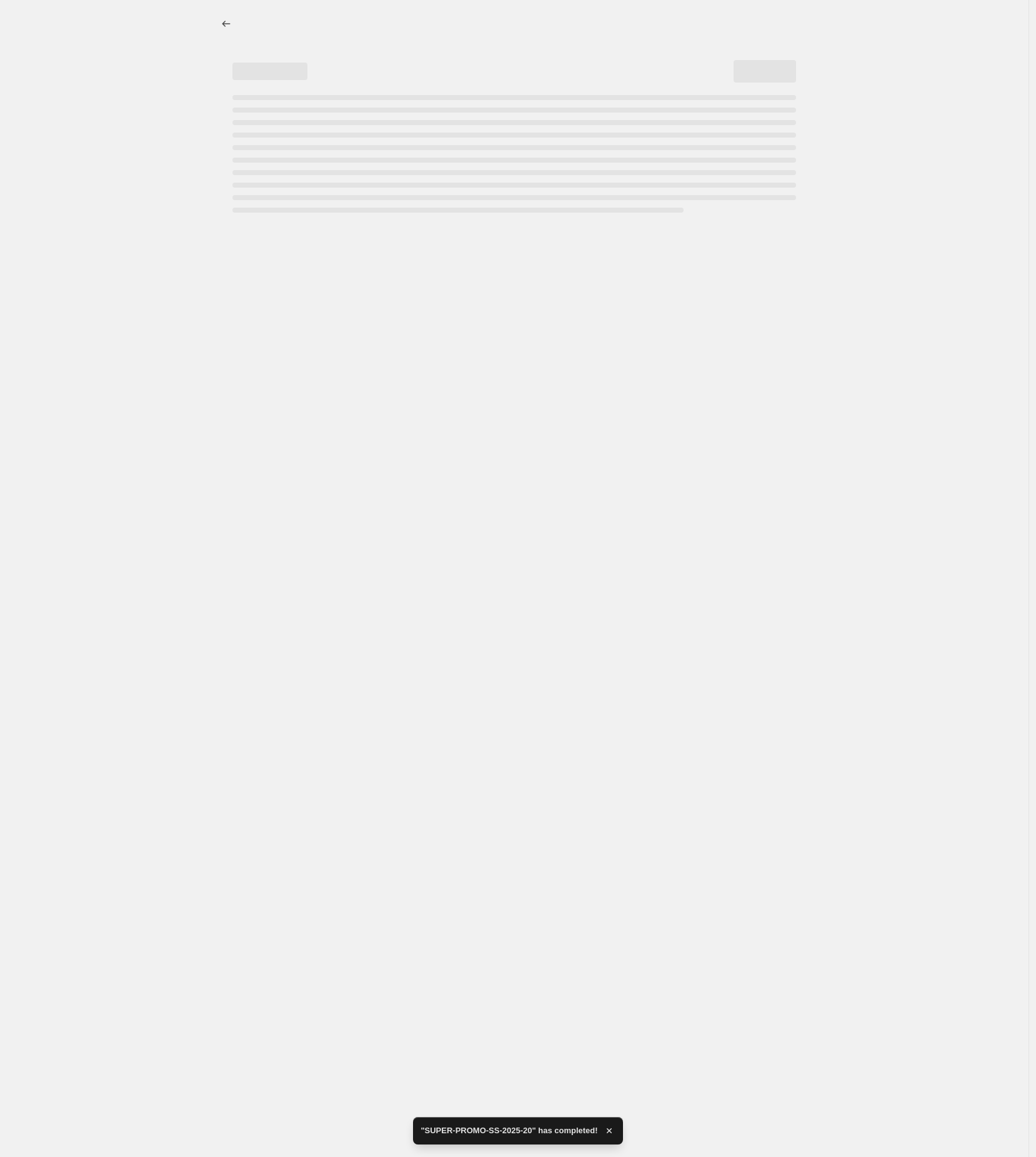
select select "percentage"
select select "tag"
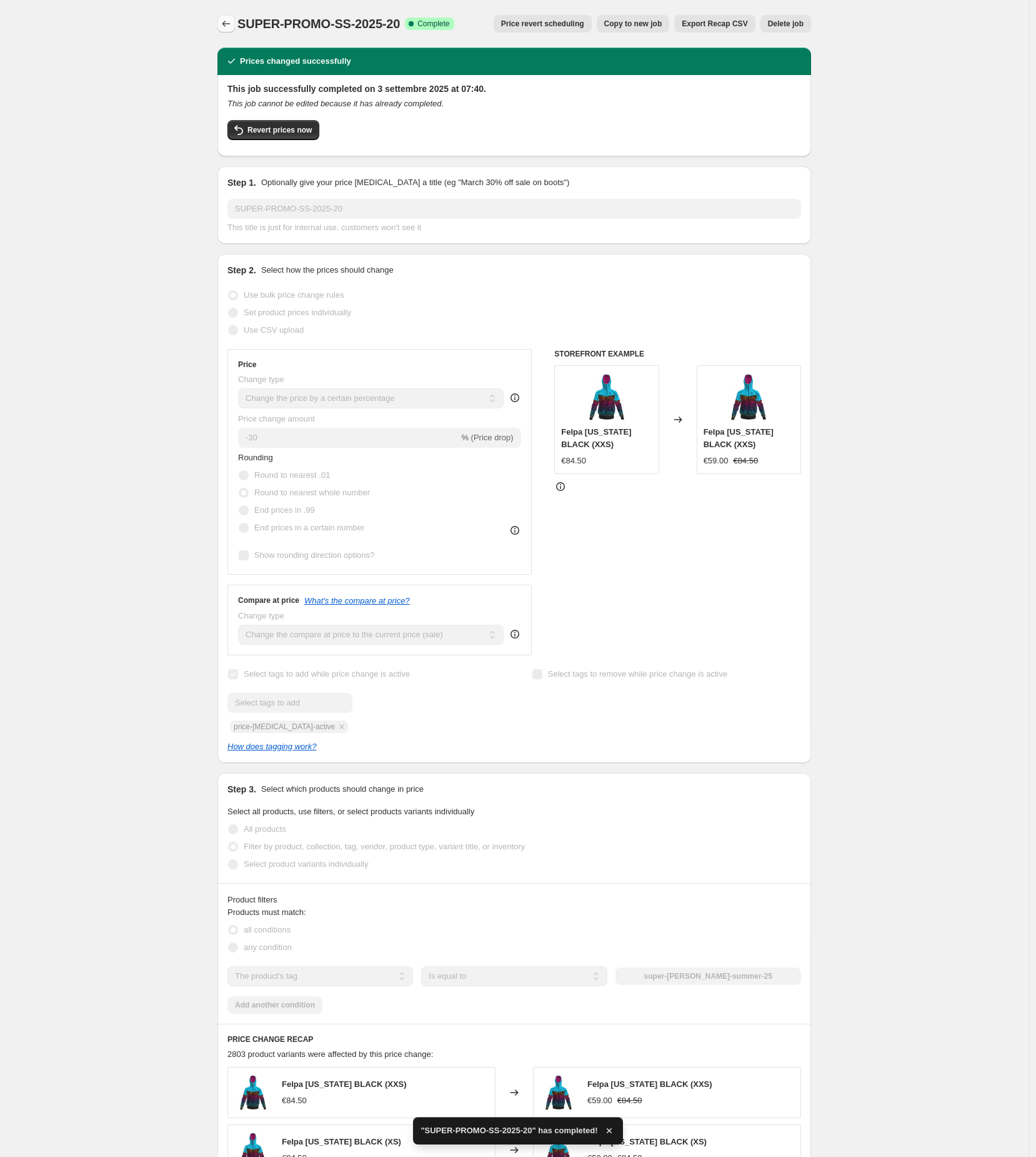
click at [229, 23] on icon "Price change jobs" at bounding box center [226, 24] width 12 height 12
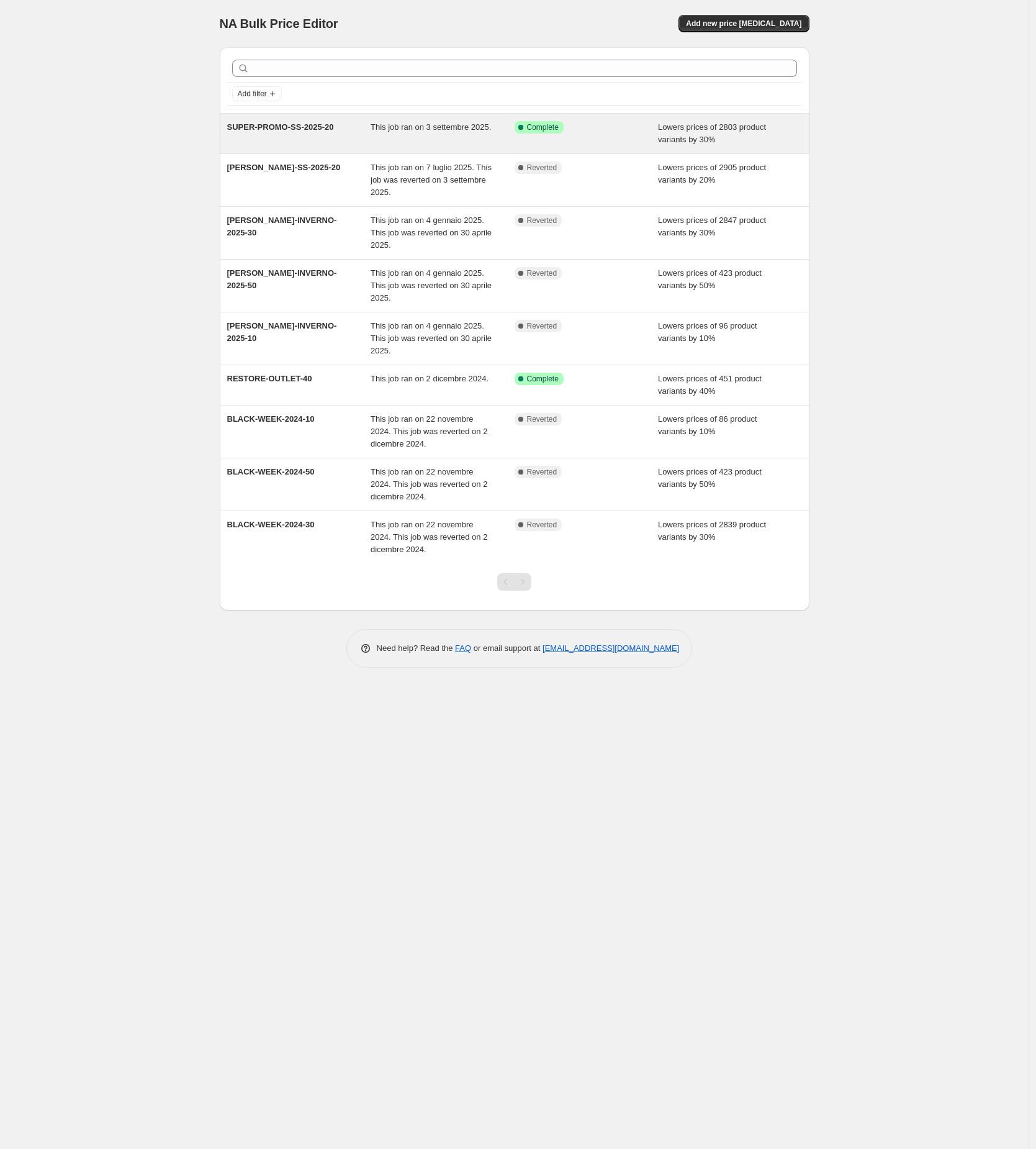
click at [293, 126] on span "SUPER-PROMO-SS-2025-20" at bounding box center [280, 127] width 107 height 10
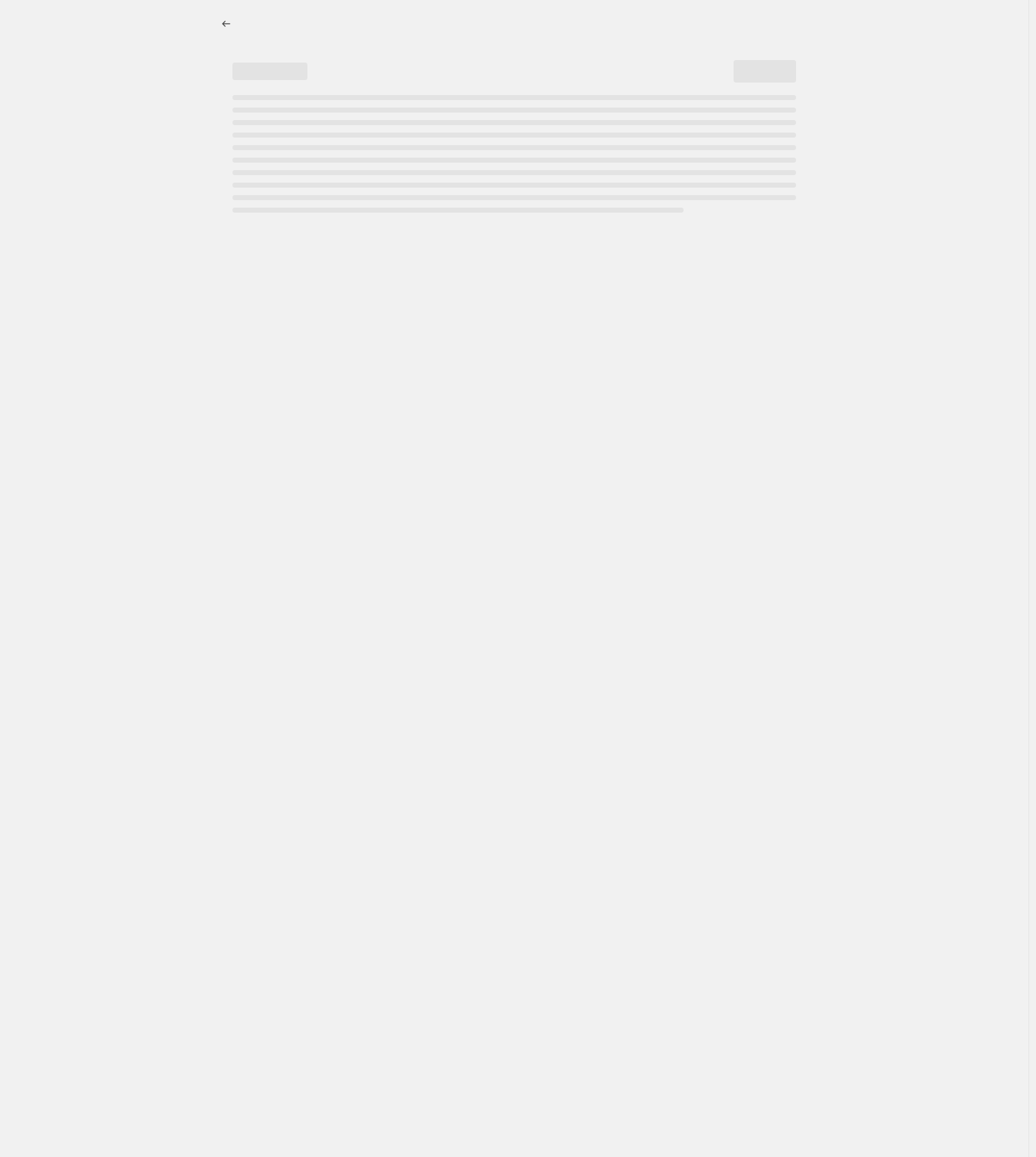
select select "percentage"
select select "tag"
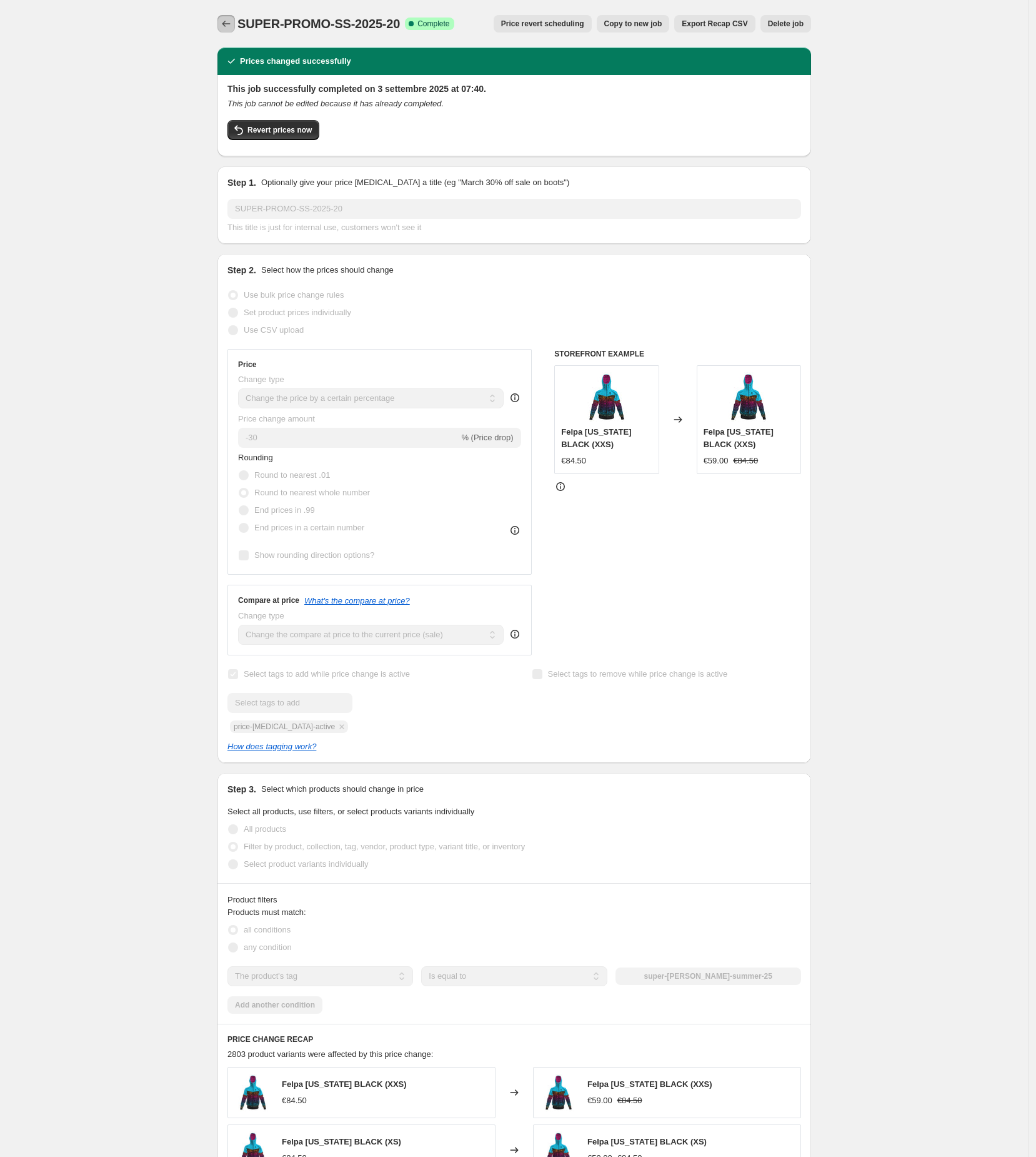
click at [232, 23] on icon "Price change jobs" at bounding box center [226, 24] width 12 height 12
